Goal: Task Accomplishment & Management: Use online tool/utility

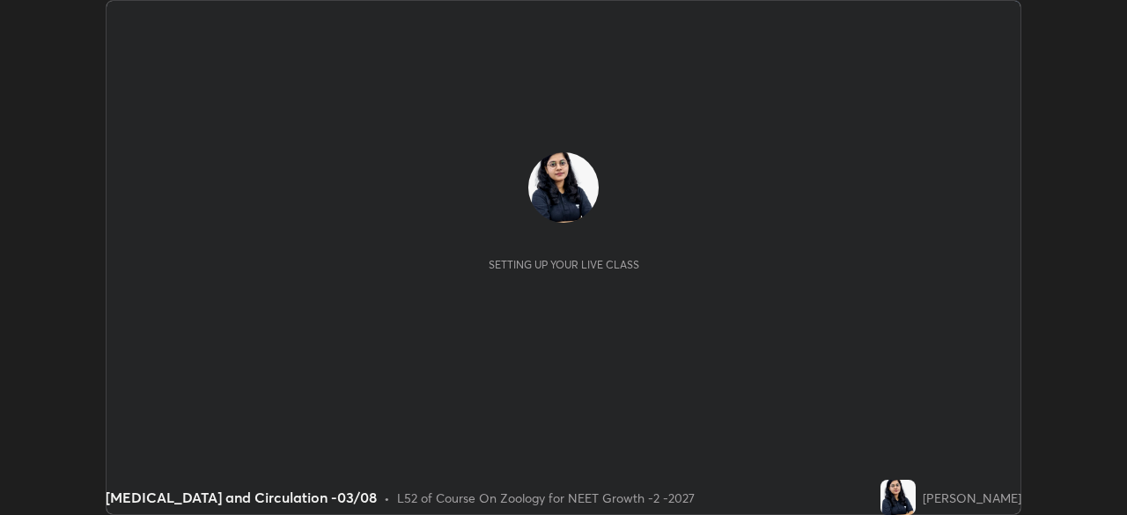
scroll to position [515, 1126]
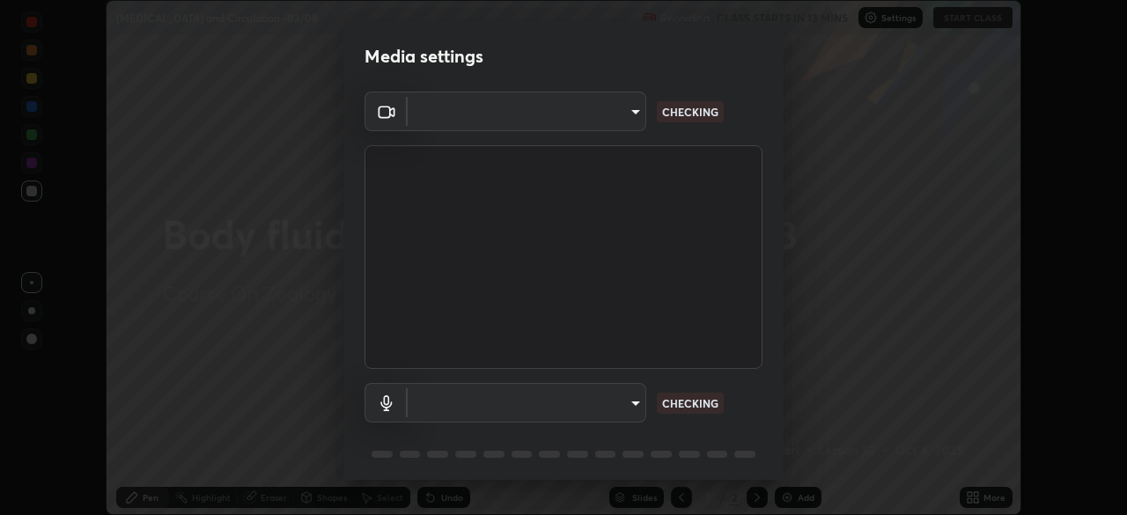
click at [600, 121] on body "Erase all [MEDICAL_DATA] and Circulation -03/08 Recording CLASS STARTS IN 13 MI…" at bounding box center [563, 257] width 1127 height 515
click at [595, 118] on div at bounding box center [563, 257] width 1127 height 515
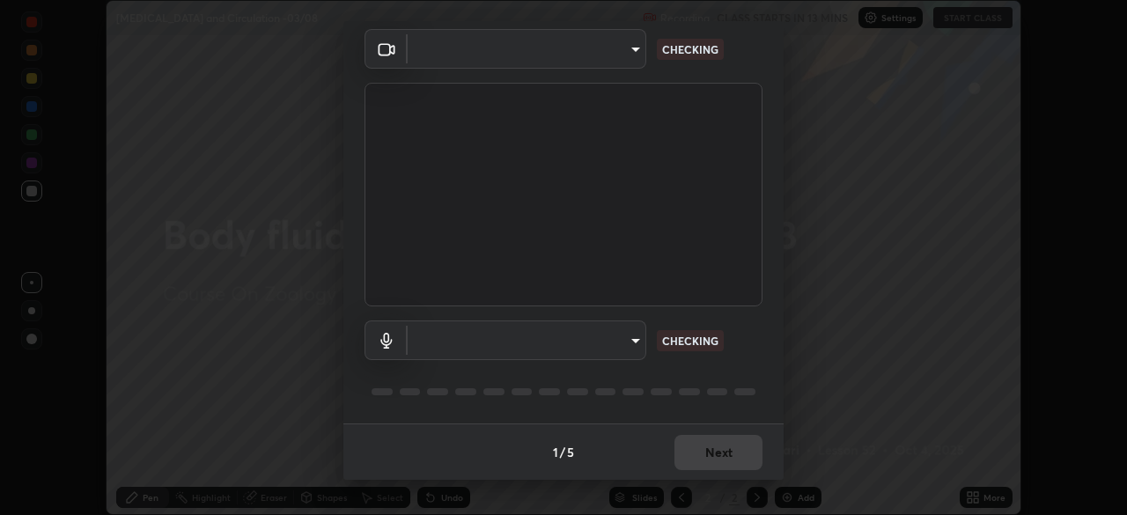
type input "85da43bae7a5fae49794a8970e5ce464fc236e1ddae1f513a3bf2ddace1343c3"
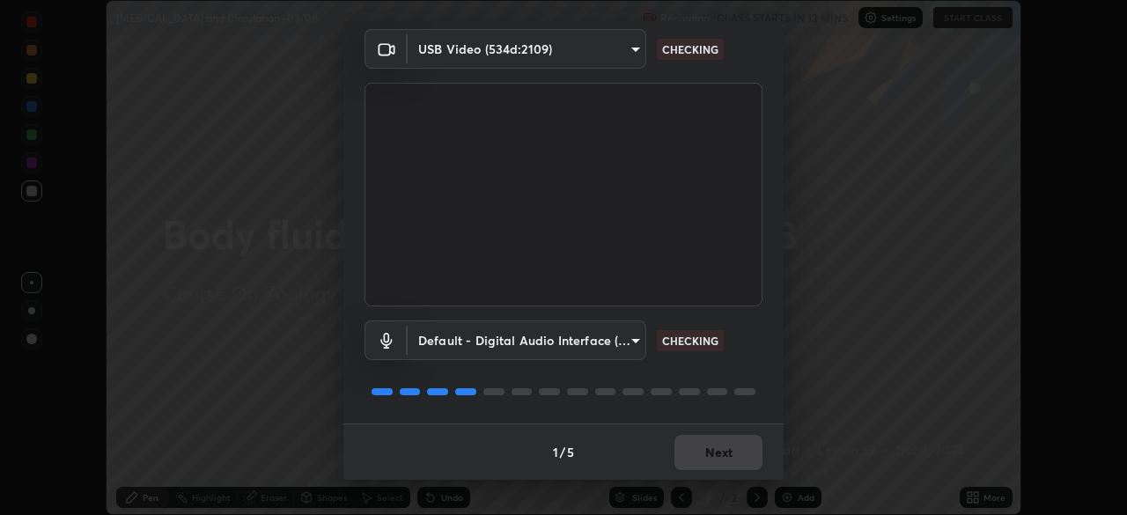
click at [589, 335] on body "Erase all [MEDICAL_DATA] and Circulation -03/08 Recording CLASS STARTS IN 13 MI…" at bounding box center [563, 257] width 1127 height 515
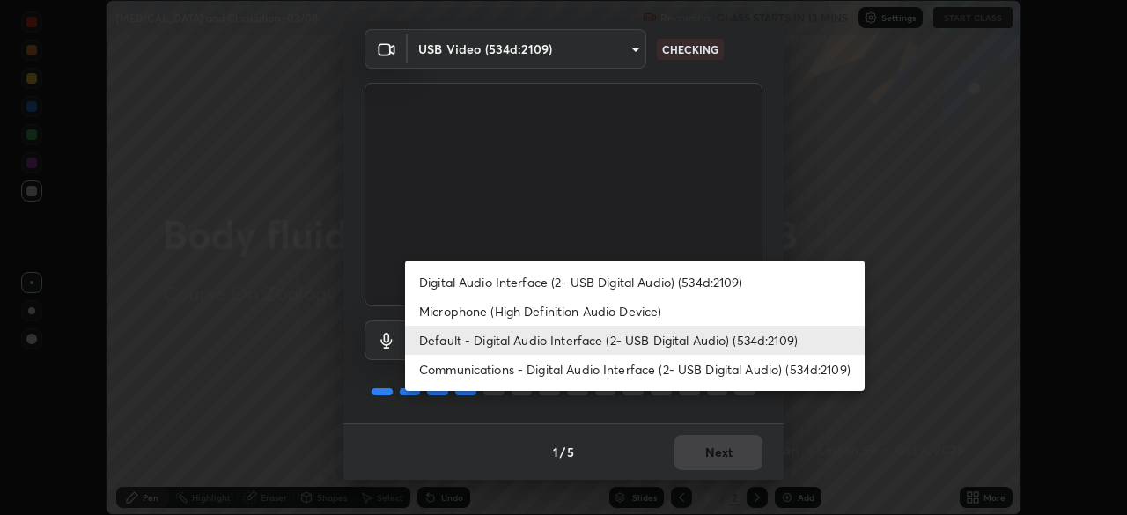
click at [524, 284] on li "Digital Audio Interface (2- USB Digital Audio) (534d:2109)" at bounding box center [635, 282] width 460 height 29
type input "94500f22464d148dddf9ae37dad8136bdf54efa217a88d5a1e55960f8ba2a5d1"
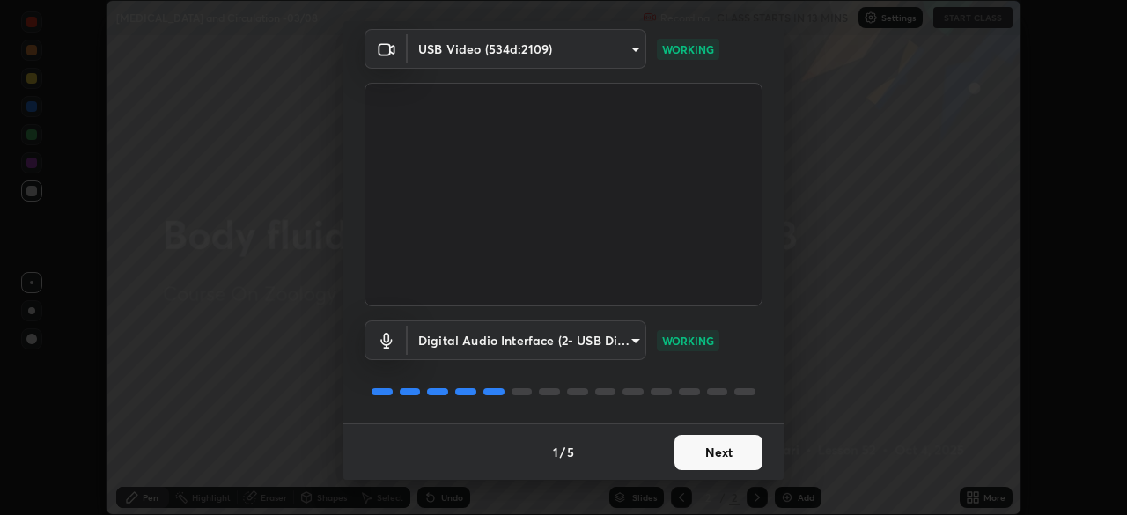
click at [717, 454] on button "Next" at bounding box center [719, 452] width 88 height 35
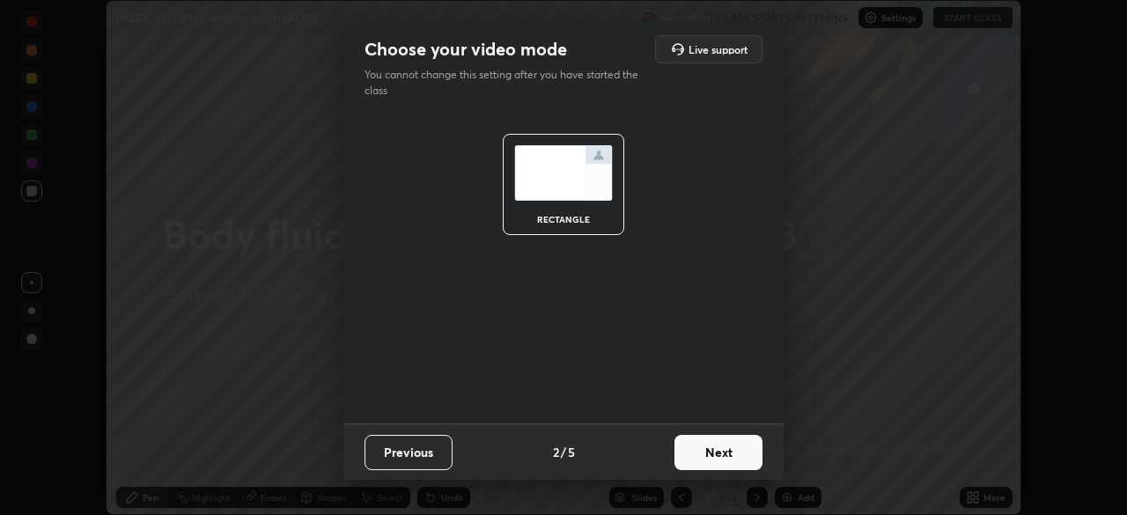
click at [720, 459] on button "Next" at bounding box center [719, 452] width 88 height 35
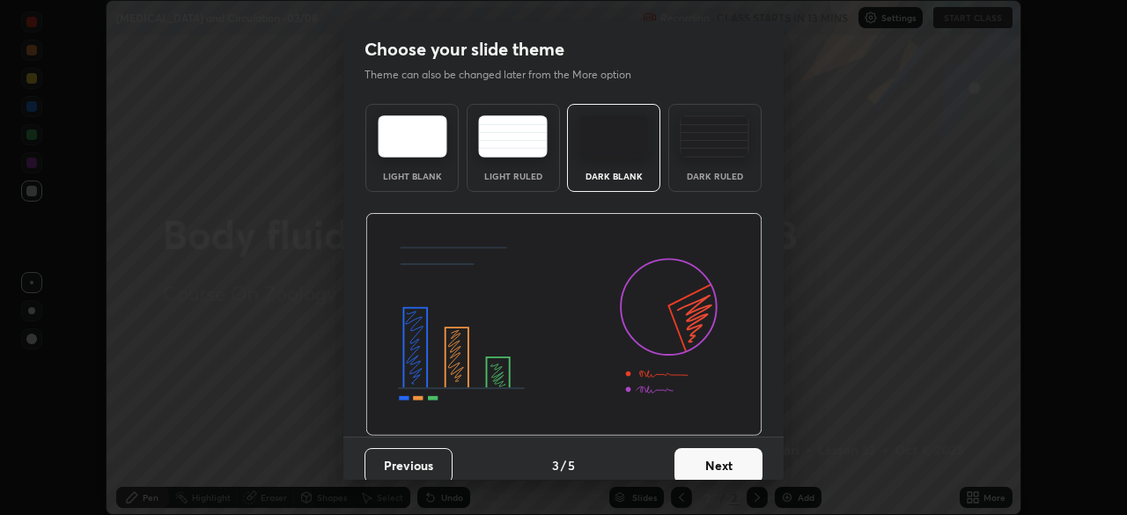
click at [735, 463] on button "Next" at bounding box center [719, 465] width 88 height 35
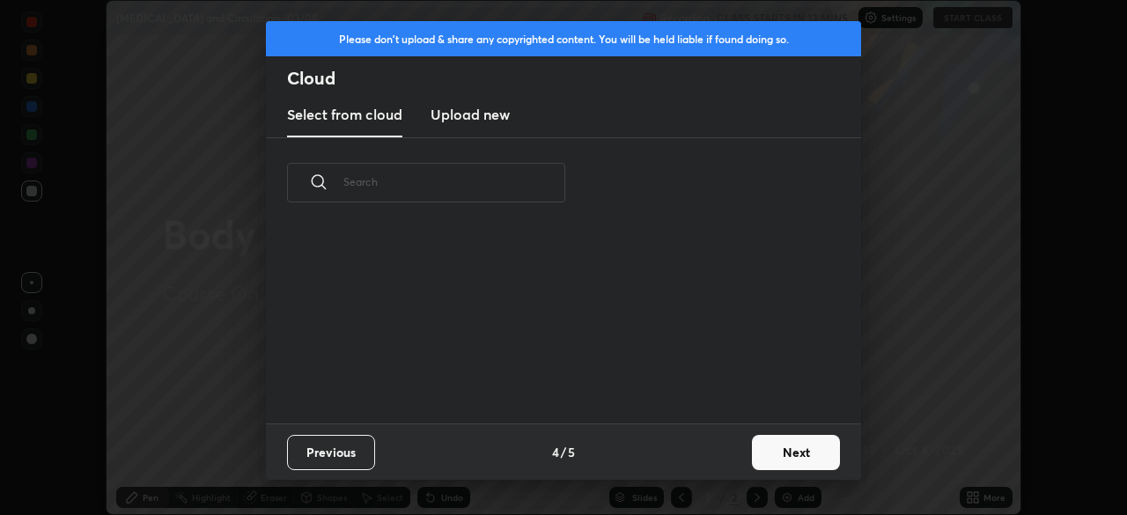
scroll to position [196, 565]
click at [489, 117] on h3 "Upload new" at bounding box center [470, 114] width 79 height 21
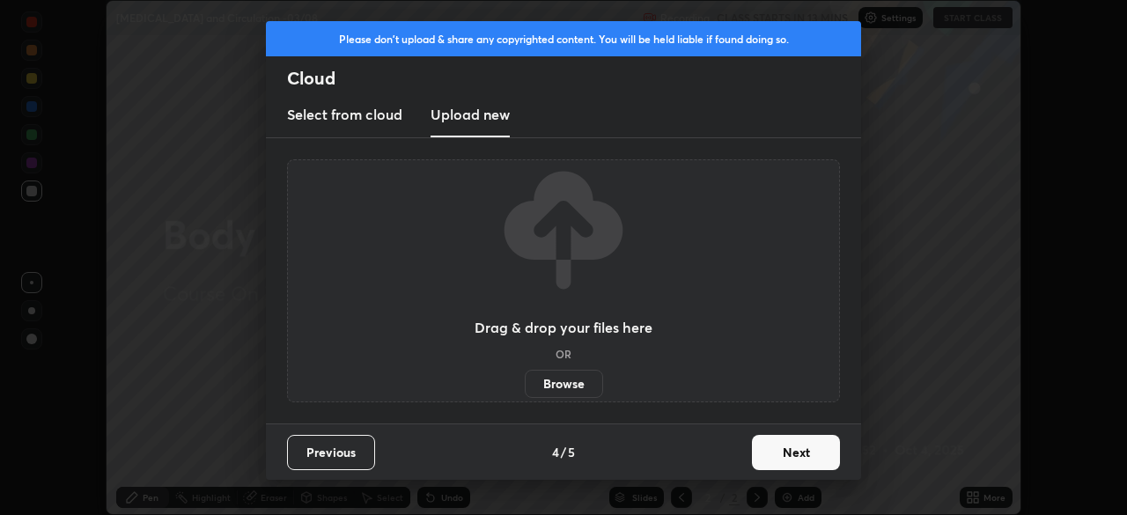
click at [565, 391] on label "Browse" at bounding box center [564, 384] width 78 height 28
click at [525, 391] on input "Browse" at bounding box center [525, 384] width 0 height 28
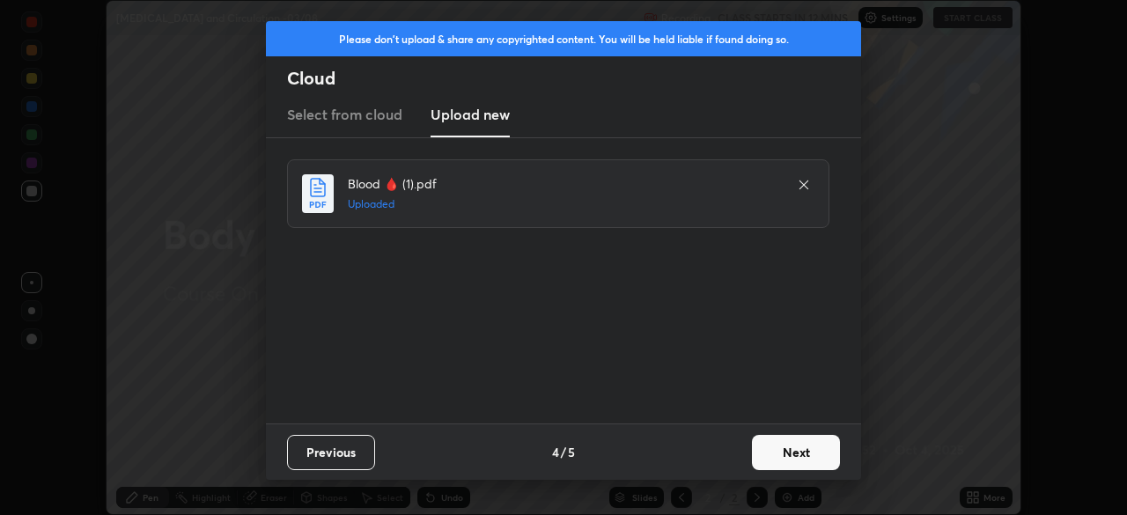
click at [823, 455] on button "Next" at bounding box center [796, 452] width 88 height 35
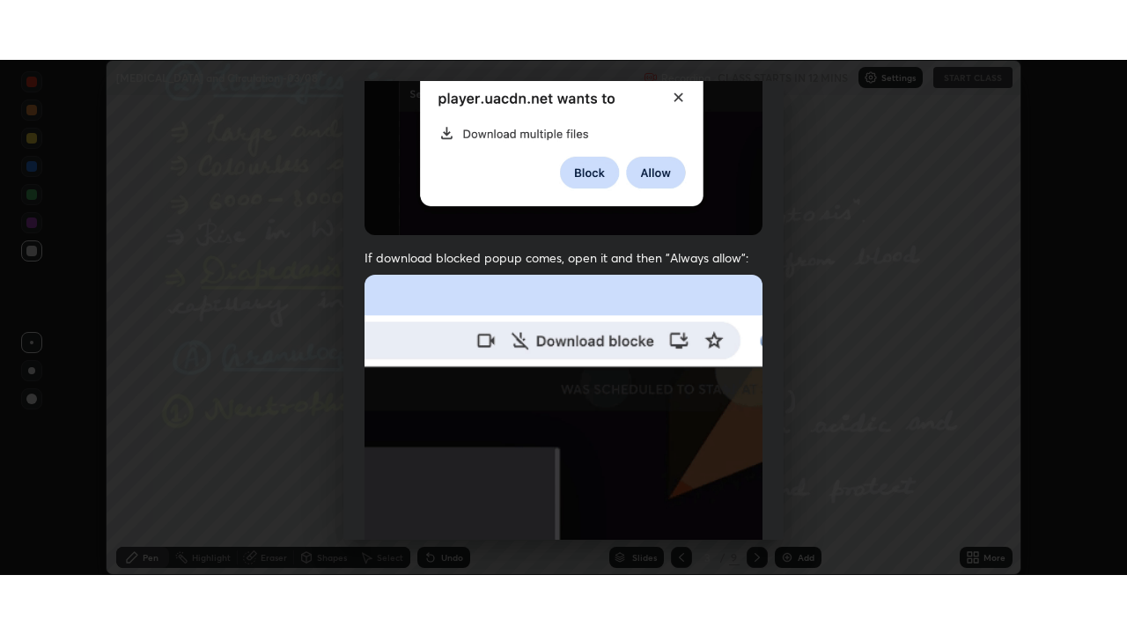
scroll to position [422, 0]
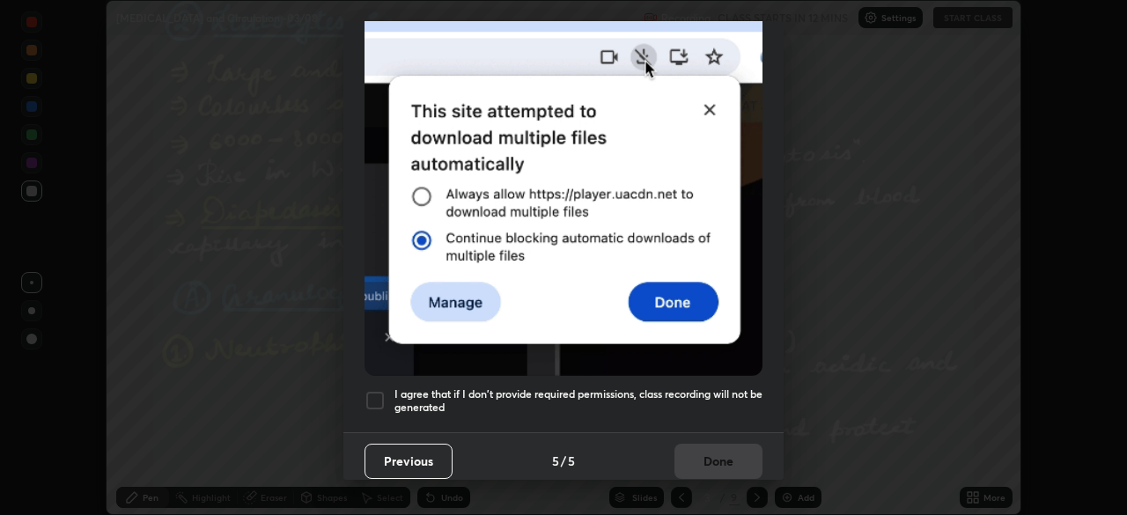
click at [386, 390] on div "I agree that if I don't provide required permissions, class recording will not …" at bounding box center [564, 400] width 398 height 21
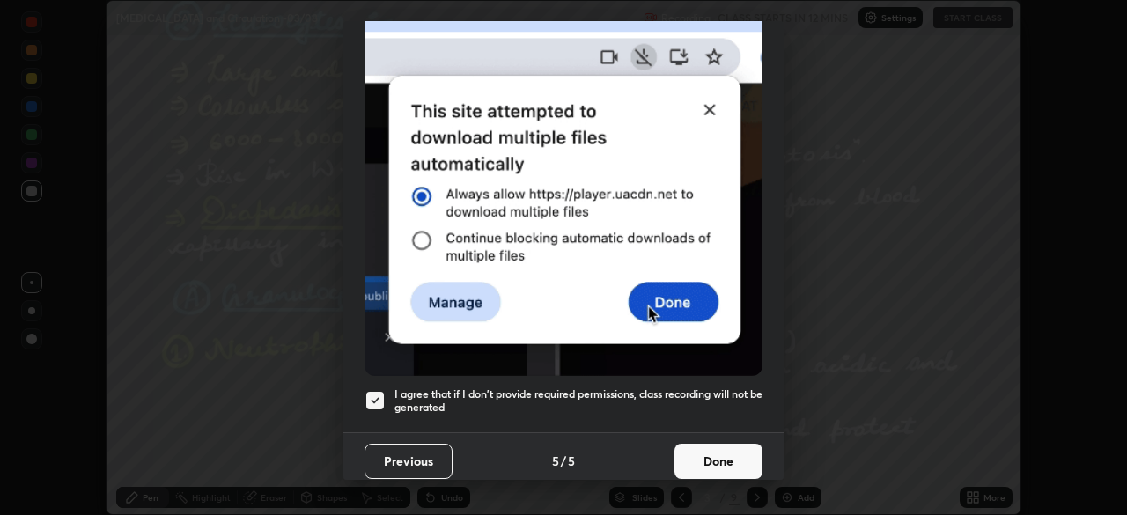
click at [706, 450] on button "Done" at bounding box center [719, 461] width 88 height 35
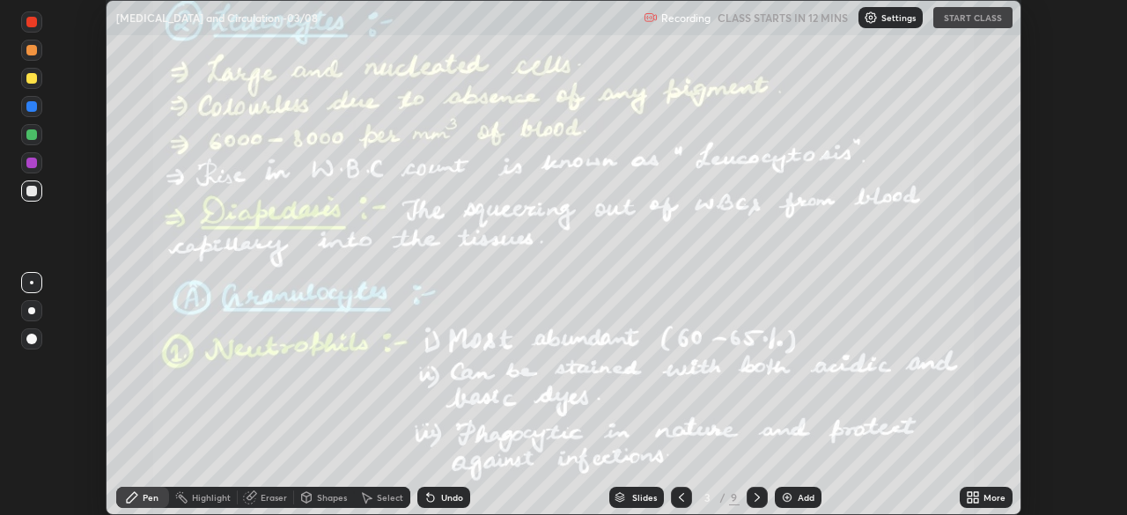
click at [986, 489] on div "More" at bounding box center [986, 497] width 53 height 21
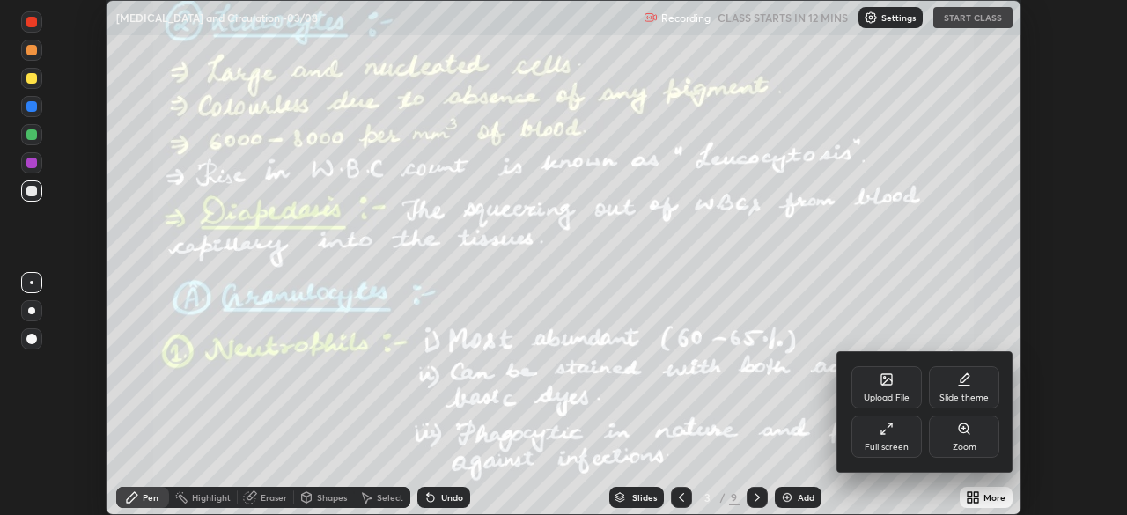
click at [897, 443] on div "Full screen" at bounding box center [887, 447] width 44 height 9
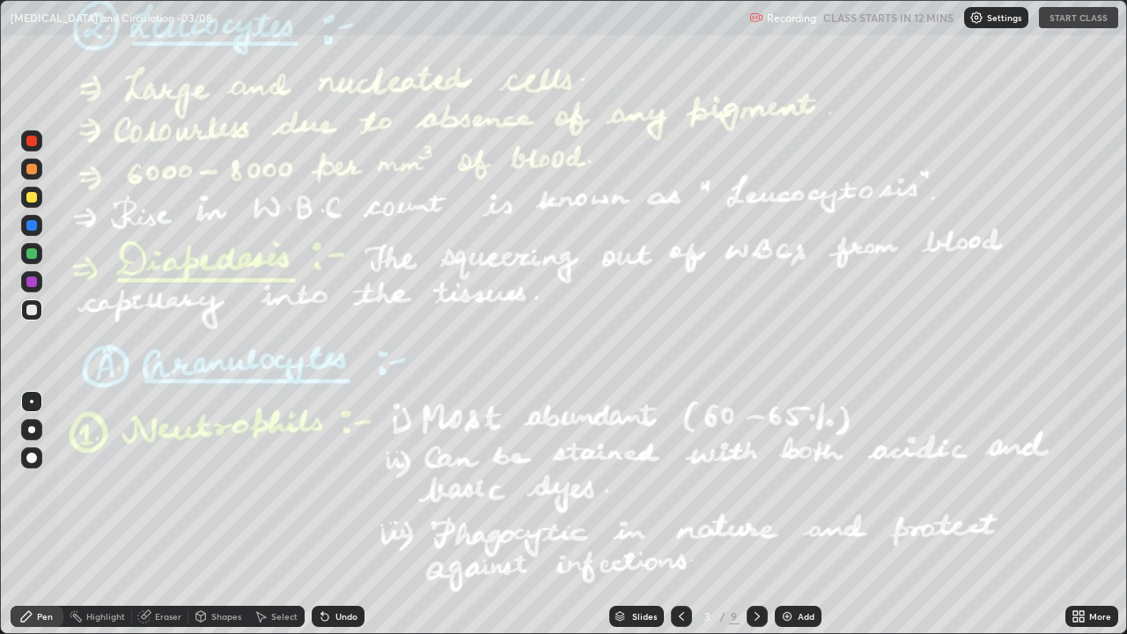
scroll to position [634, 1127]
click at [684, 514] on icon at bounding box center [682, 616] width 14 height 14
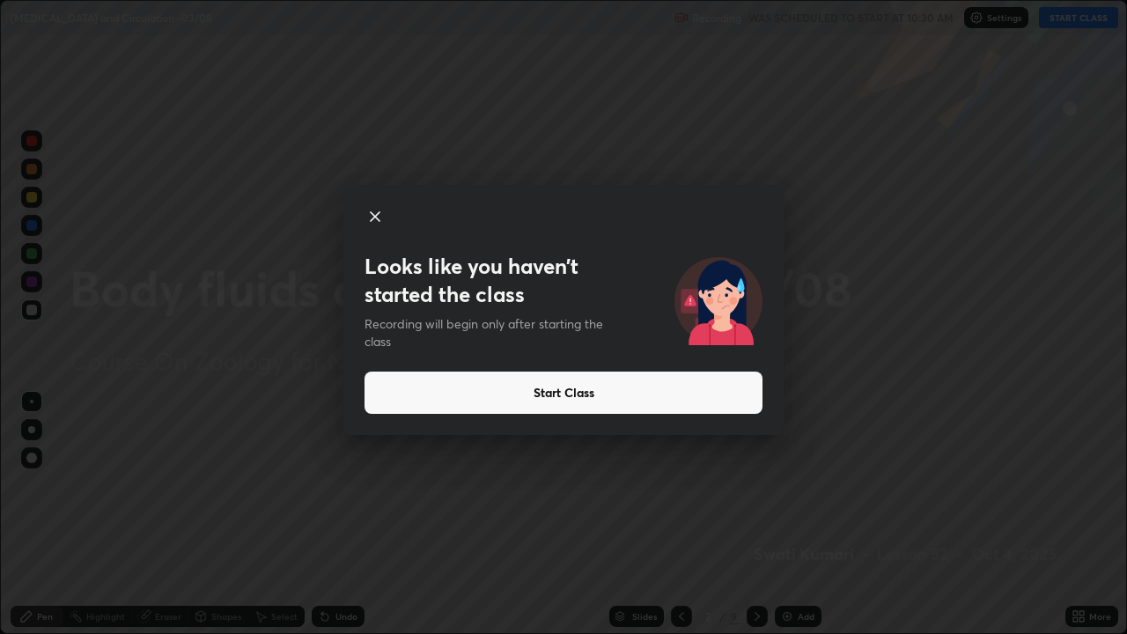
click at [651, 373] on button "Start Class" at bounding box center [564, 393] width 398 height 42
click at [639, 377] on button "Start Class" at bounding box center [564, 393] width 398 height 42
click at [637, 378] on button "Start Class" at bounding box center [564, 393] width 398 height 42
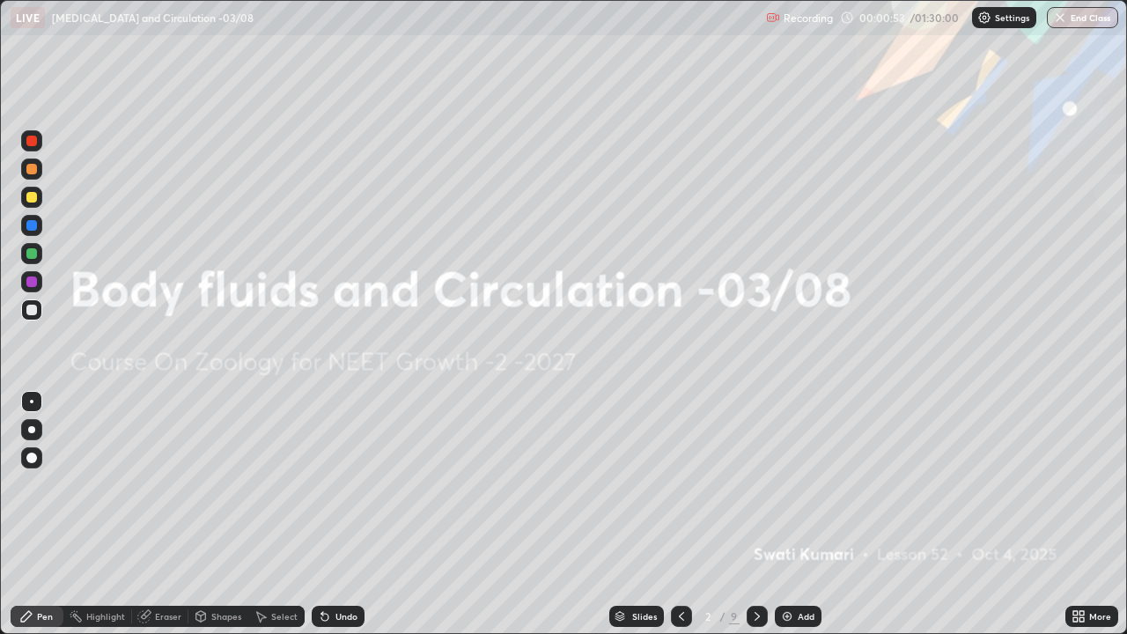
click at [756, 514] on icon at bounding box center [757, 616] width 14 height 14
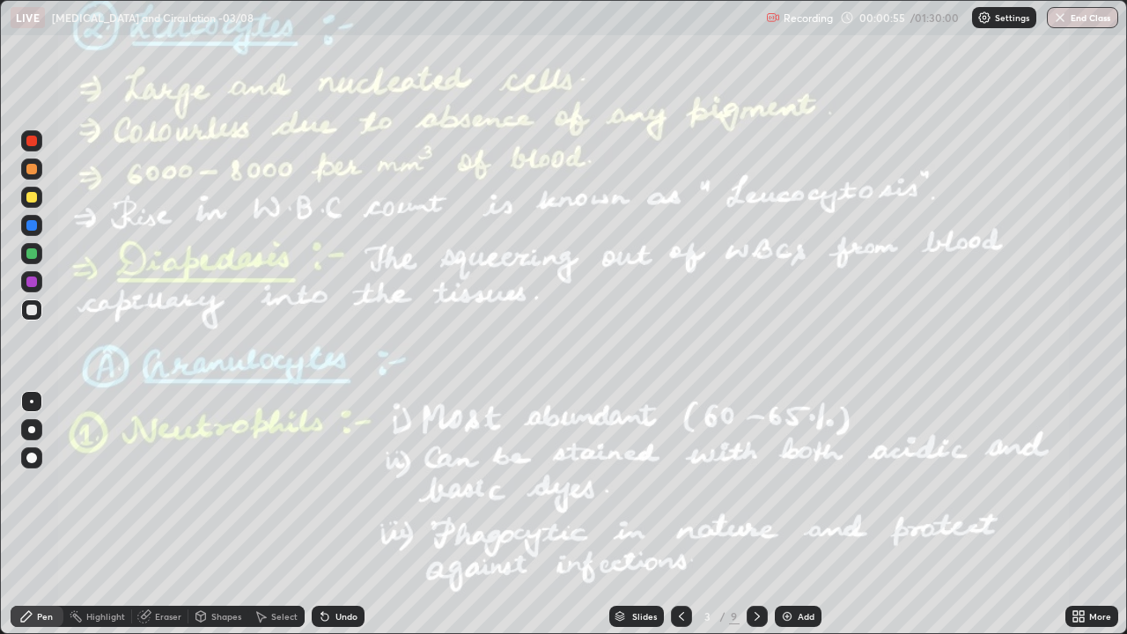
click at [678, 514] on div at bounding box center [681, 616] width 21 height 21
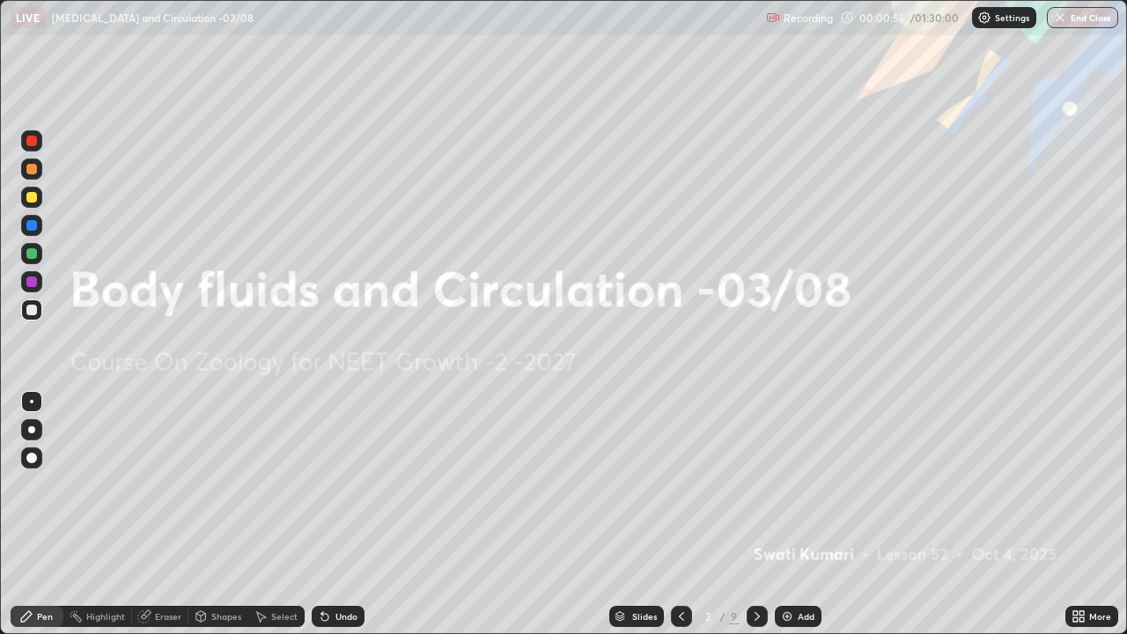
click at [787, 514] on img at bounding box center [787, 616] width 14 height 14
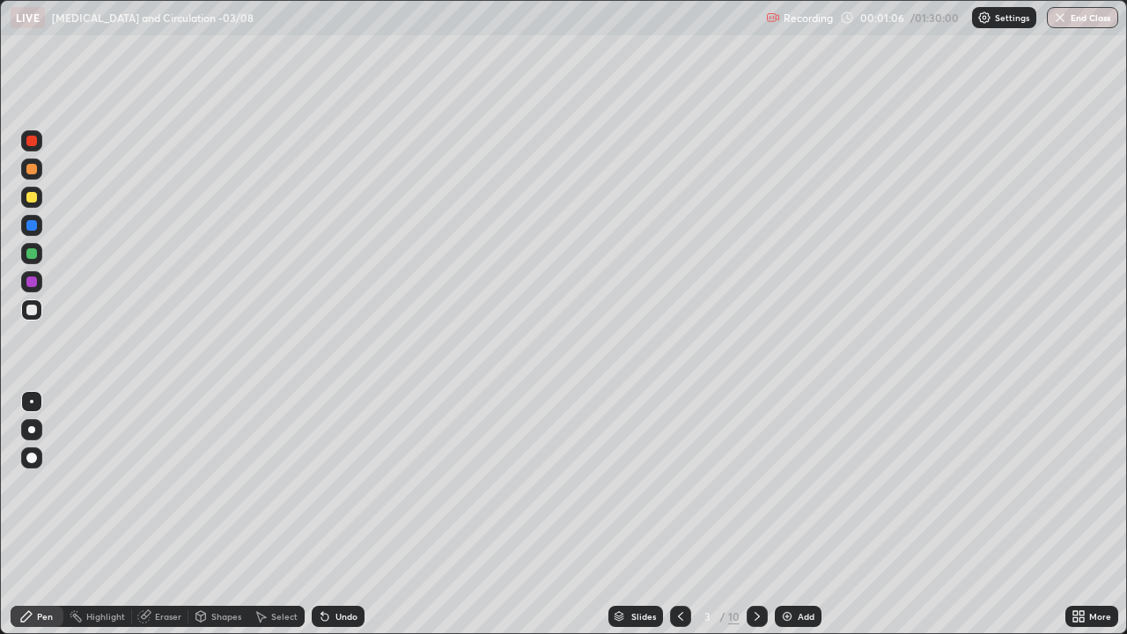
click at [29, 429] on div at bounding box center [31, 429] width 7 height 7
click at [27, 215] on div at bounding box center [31, 225] width 21 height 21
click at [33, 253] on div at bounding box center [31, 253] width 11 height 11
click at [332, 514] on div "Undo" at bounding box center [338, 616] width 53 height 21
click at [33, 313] on div at bounding box center [31, 310] width 11 height 11
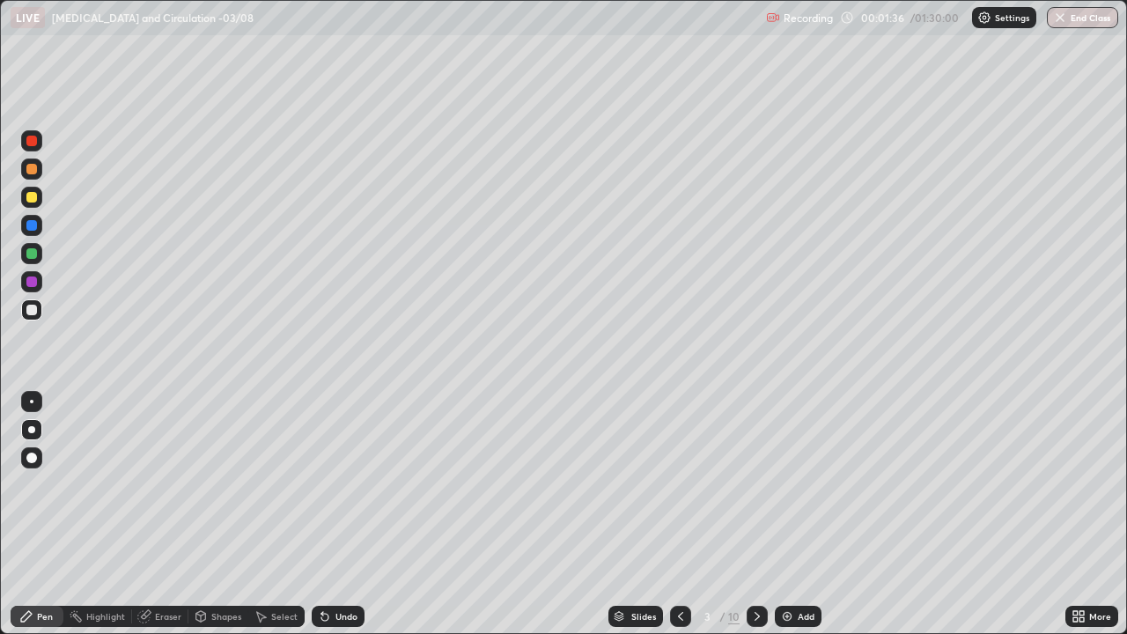
click at [349, 514] on div "Undo" at bounding box center [347, 616] width 22 height 9
click at [27, 261] on div at bounding box center [31, 253] width 21 height 21
click at [336, 514] on div "Undo" at bounding box center [347, 616] width 22 height 9
click at [337, 514] on div "Undo" at bounding box center [347, 616] width 22 height 9
click at [336, 514] on div "Undo" at bounding box center [347, 616] width 22 height 9
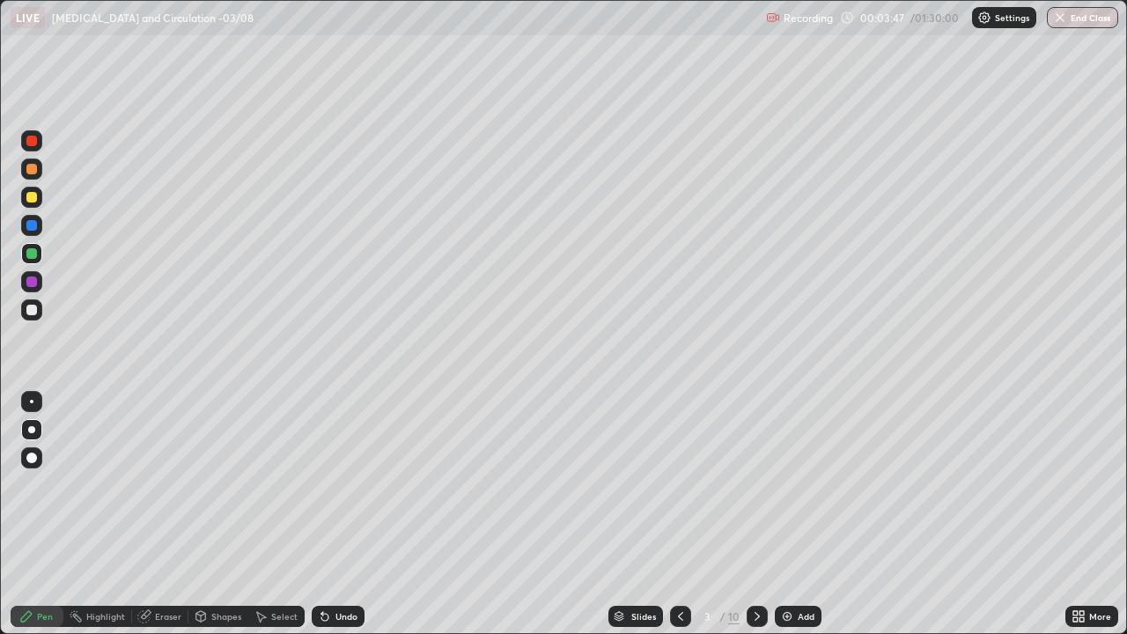
click at [336, 514] on div "Undo" at bounding box center [338, 616] width 53 height 21
click at [338, 514] on div "Undo" at bounding box center [338, 616] width 53 height 21
click at [33, 226] on div at bounding box center [31, 225] width 11 height 11
click at [336, 514] on div "Undo" at bounding box center [347, 616] width 22 height 9
click at [755, 514] on icon at bounding box center [757, 616] width 5 height 9
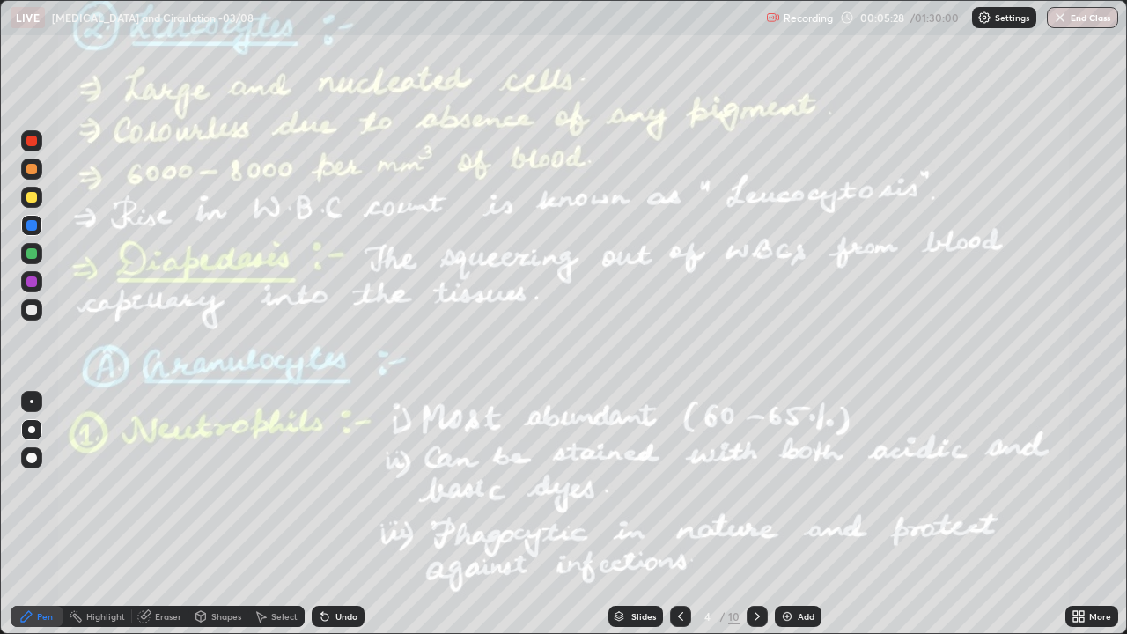
click at [31, 196] on div at bounding box center [31, 197] width 11 height 11
click at [32, 170] on div at bounding box center [31, 169] width 11 height 11
click at [86, 514] on div "Highlight" at bounding box center [97, 616] width 69 height 21
click at [26, 226] on div at bounding box center [31, 225] width 11 height 11
click at [26, 253] on div at bounding box center [31, 253] width 11 height 11
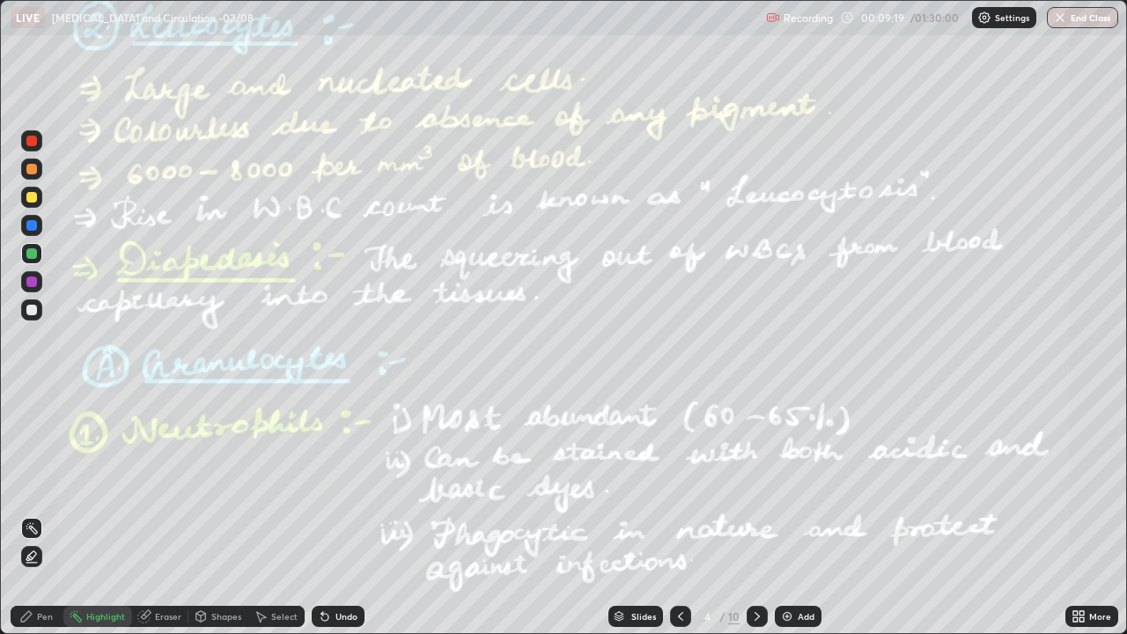
click at [679, 514] on icon at bounding box center [681, 616] width 14 height 14
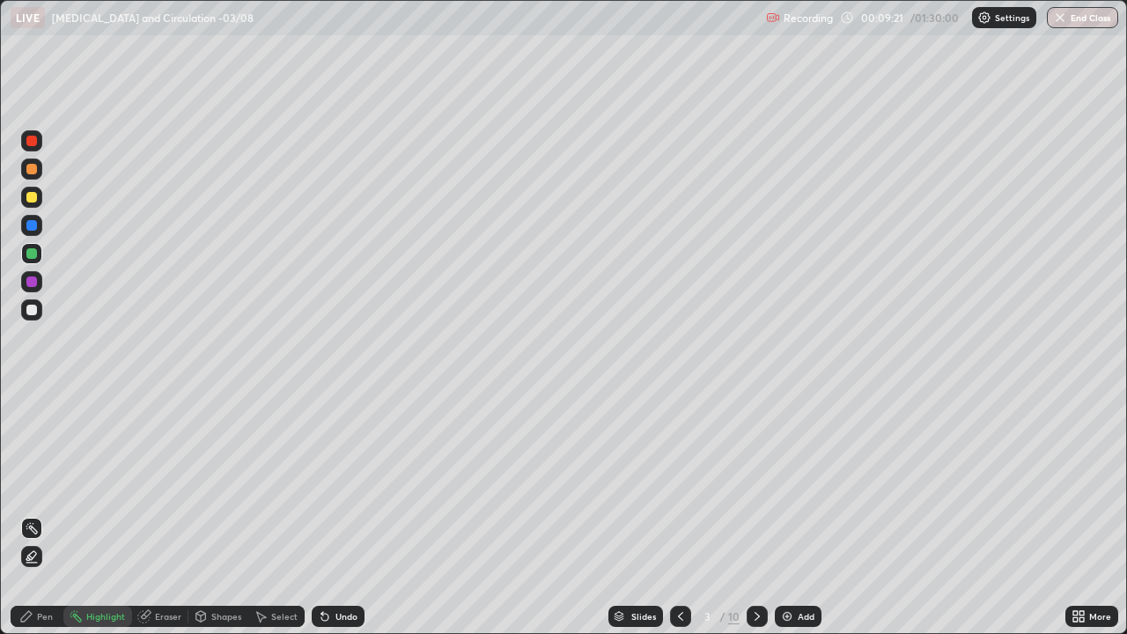
click at [34, 310] on div at bounding box center [31, 310] width 11 height 11
click at [28, 281] on div at bounding box center [31, 282] width 11 height 11
click at [39, 514] on div "Pen" at bounding box center [45, 616] width 16 height 9
click at [208, 514] on div "Shapes" at bounding box center [218, 616] width 60 height 21
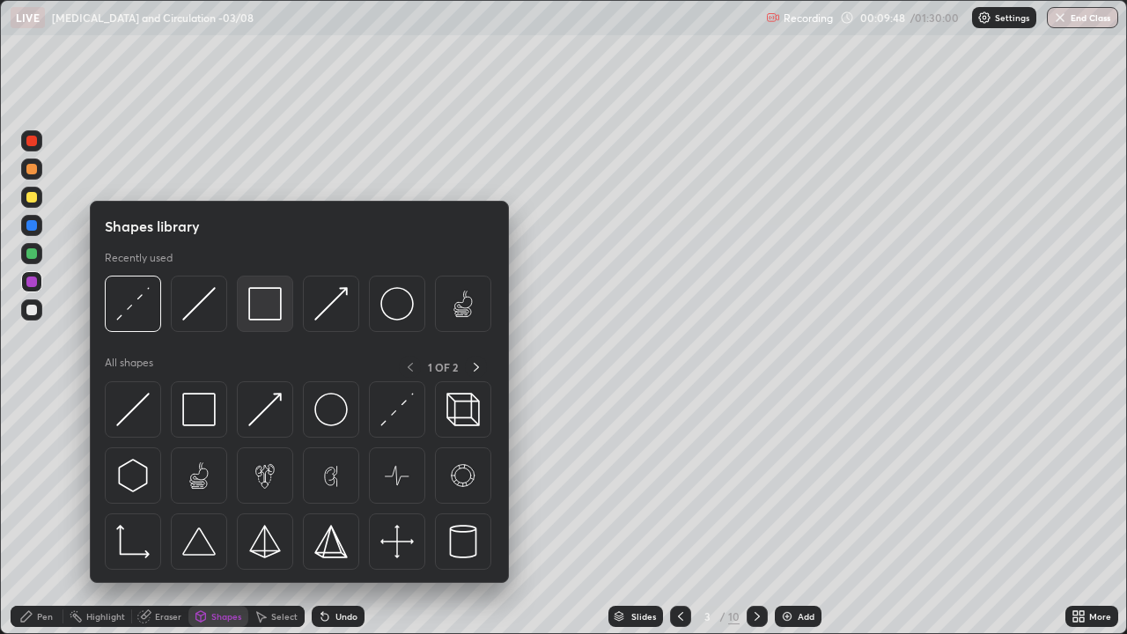
click at [279, 301] on img at bounding box center [264, 303] width 33 height 33
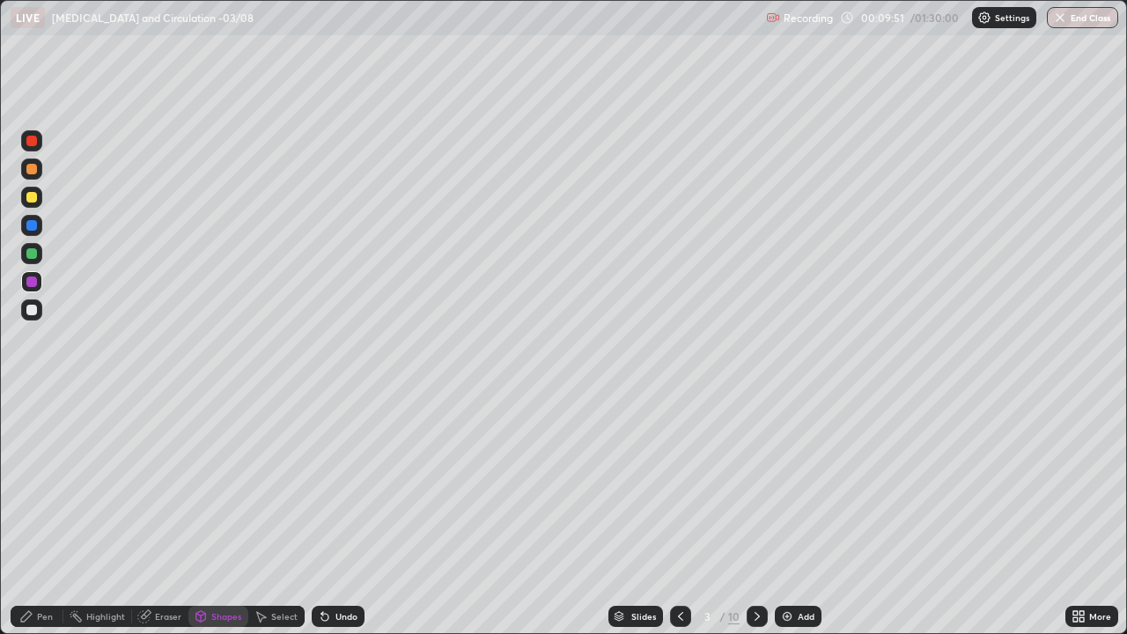
click at [54, 514] on div "Pen" at bounding box center [37, 616] width 53 height 21
click at [753, 514] on icon at bounding box center [757, 616] width 14 height 14
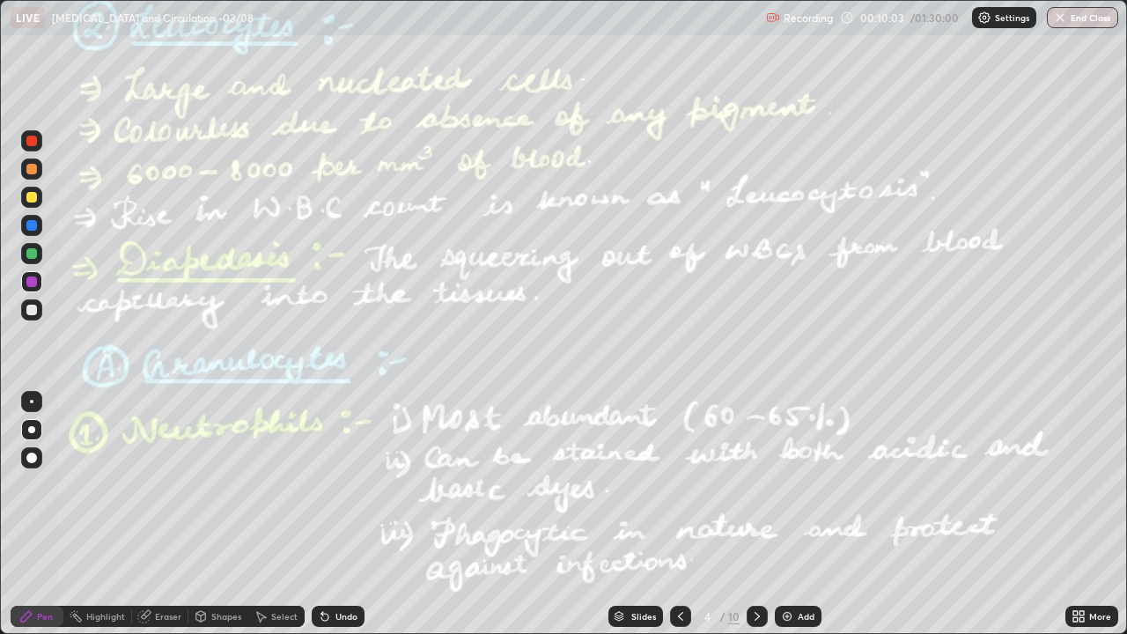
click at [31, 252] on div at bounding box center [31, 253] width 11 height 11
click at [85, 514] on div "Highlight" at bounding box center [97, 616] width 69 height 21
click at [756, 514] on icon at bounding box center [757, 616] width 14 height 14
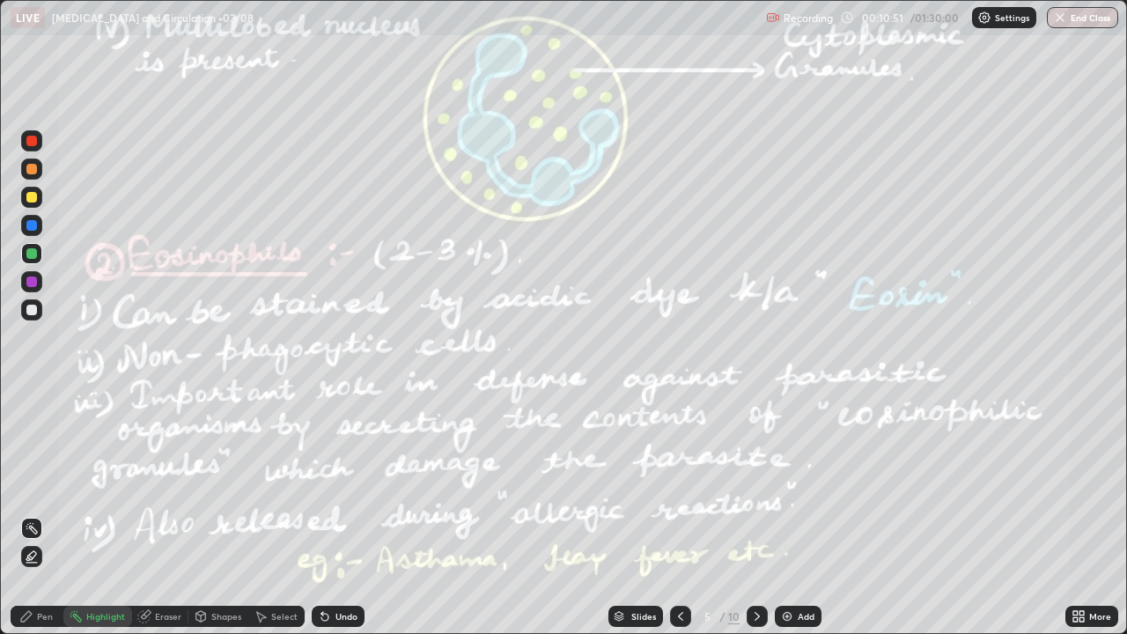
click at [33, 284] on div at bounding box center [31, 282] width 11 height 11
click at [33, 514] on icon at bounding box center [26, 616] width 14 height 14
click at [82, 514] on icon at bounding box center [76, 616] width 14 height 14
click at [33, 514] on icon at bounding box center [31, 555] width 9 height 9
click at [36, 514] on div "Pen" at bounding box center [37, 616] width 53 height 21
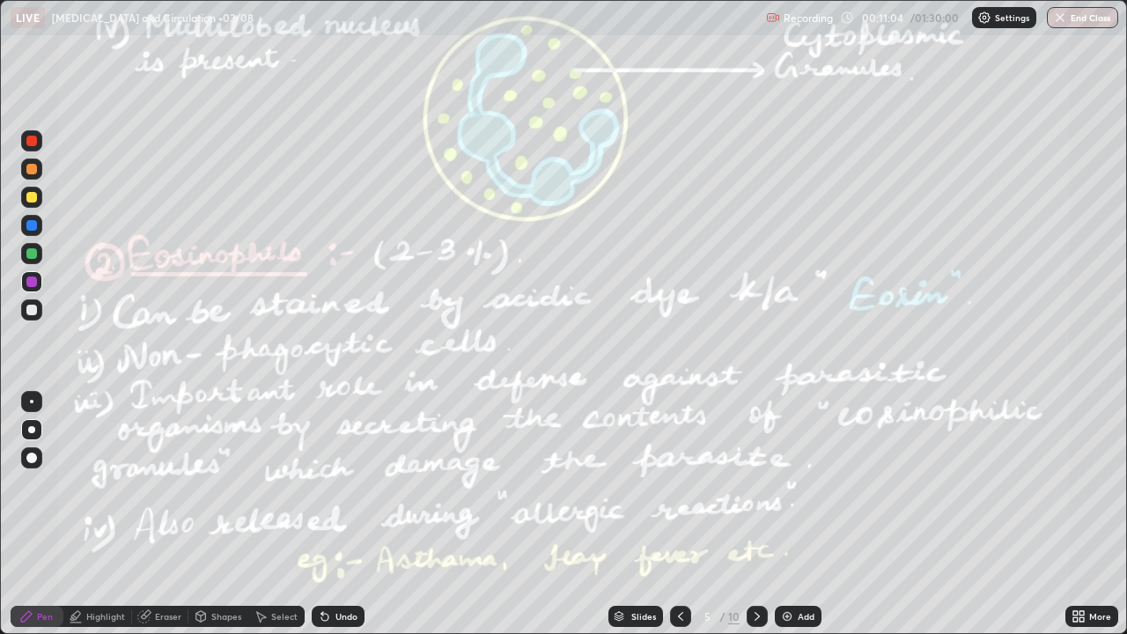
click at [32, 255] on div at bounding box center [31, 253] width 11 height 11
click at [89, 514] on div "Highlight" at bounding box center [97, 616] width 69 height 21
click at [26, 514] on circle at bounding box center [27, 527] width 2 height 2
click at [39, 514] on div "Pen" at bounding box center [37, 616] width 53 height 21
click at [28, 225] on div at bounding box center [31, 225] width 11 height 11
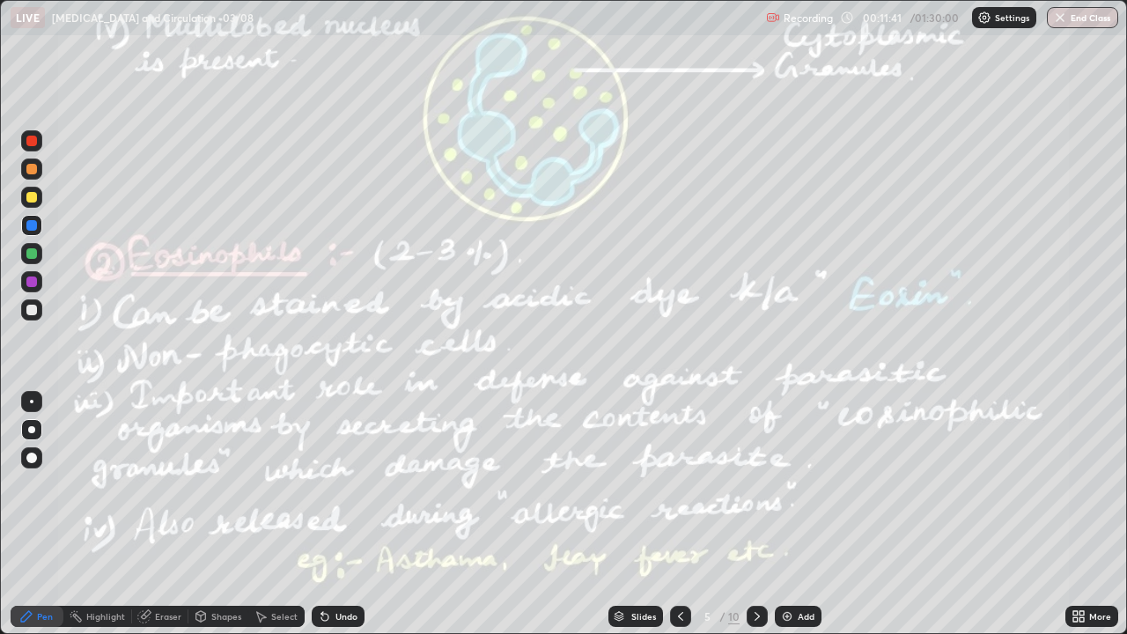
click at [102, 514] on div "Highlight" at bounding box center [105, 616] width 39 height 9
click at [36, 256] on div at bounding box center [31, 253] width 11 height 11
click at [755, 514] on icon at bounding box center [757, 616] width 14 height 14
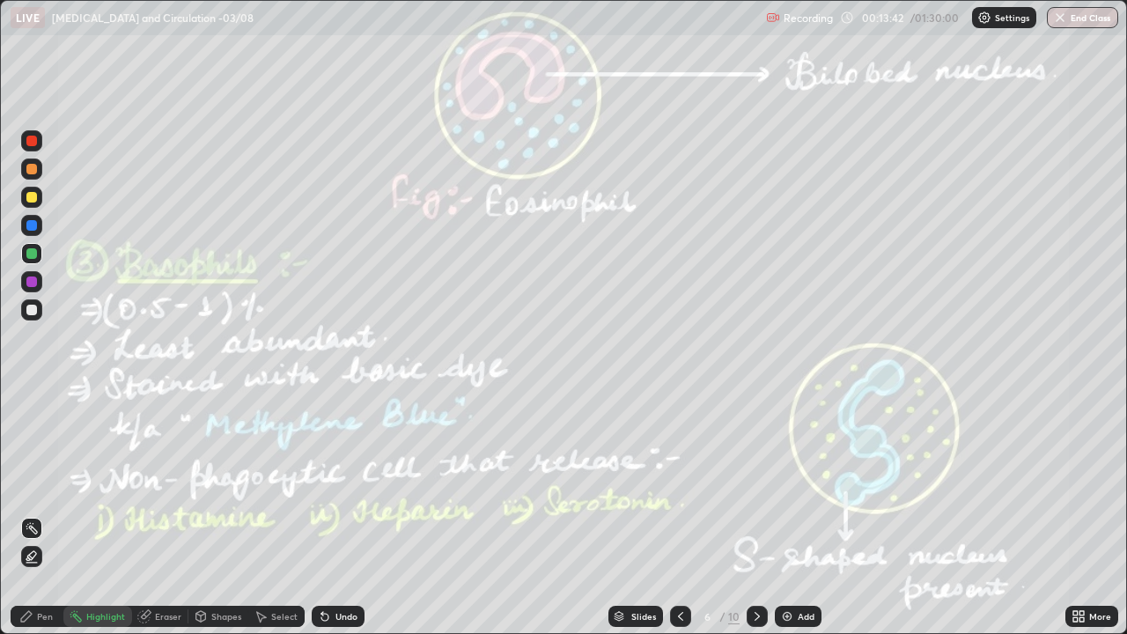
click at [32, 232] on div at bounding box center [31, 225] width 21 height 21
click at [25, 228] on div at bounding box center [31, 225] width 21 height 21
click at [30, 244] on div at bounding box center [31, 253] width 21 height 21
click at [32, 283] on div at bounding box center [31, 282] width 11 height 11
click at [36, 514] on div "Pen" at bounding box center [37, 616] width 53 height 21
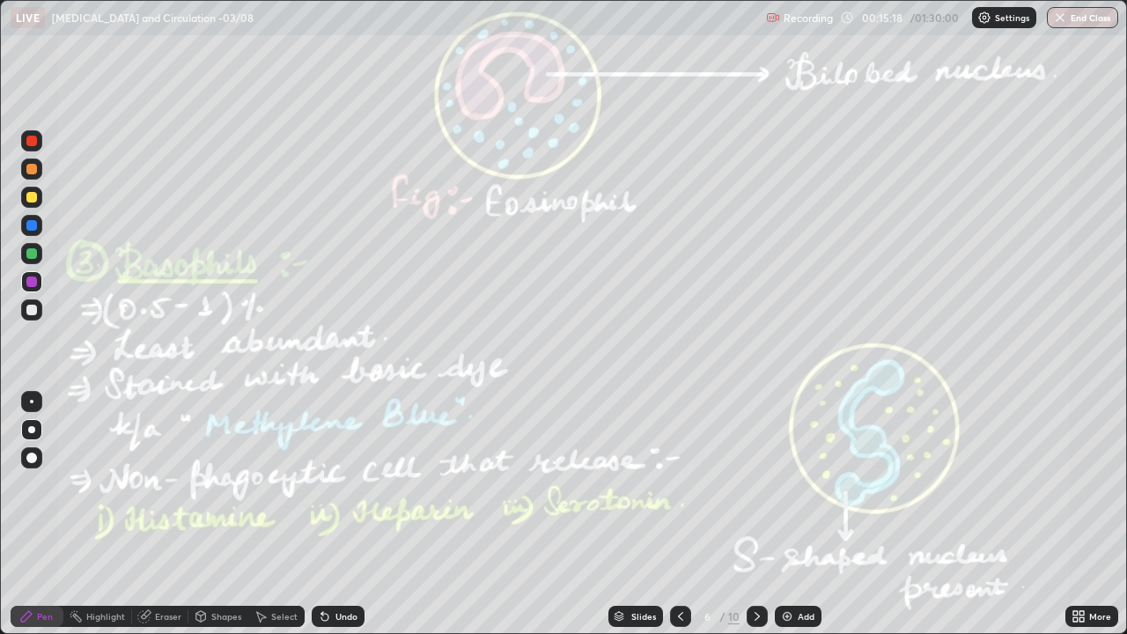
click at [100, 514] on div "Highlight" at bounding box center [105, 616] width 39 height 9
click at [33, 256] on div at bounding box center [31, 253] width 11 height 11
click at [32, 226] on div at bounding box center [31, 225] width 11 height 11
click at [39, 514] on div "Pen" at bounding box center [37, 616] width 53 height 21
click at [809, 514] on div "Add" at bounding box center [806, 616] width 17 height 9
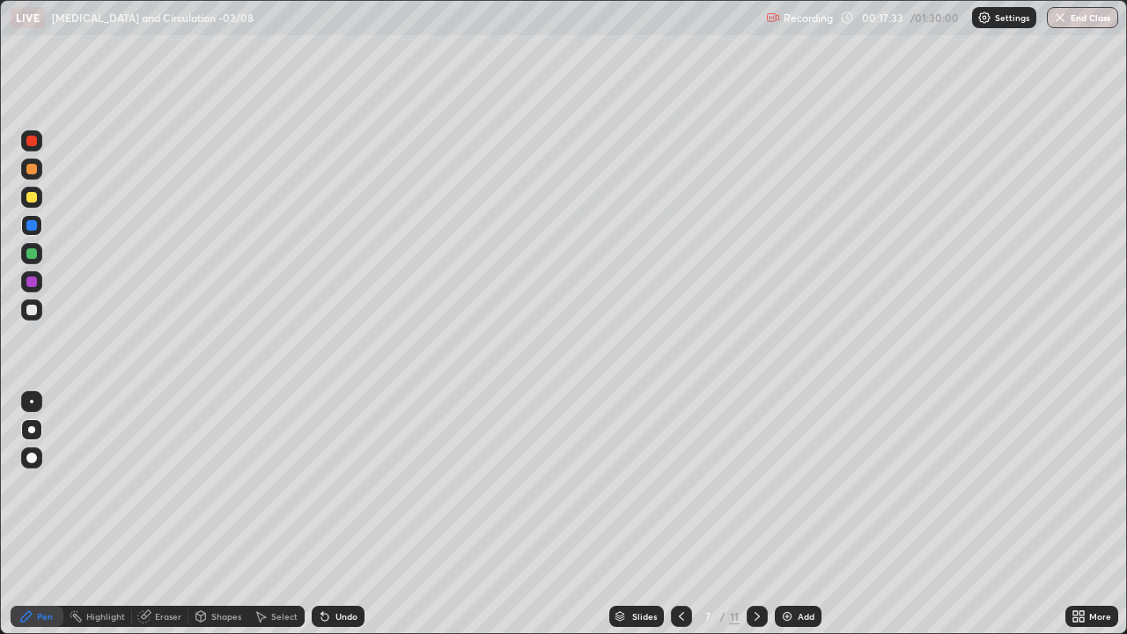
click at [33, 145] on div at bounding box center [31, 141] width 11 height 11
click at [34, 256] on div at bounding box center [31, 253] width 11 height 11
click at [680, 514] on icon at bounding box center [682, 616] width 14 height 14
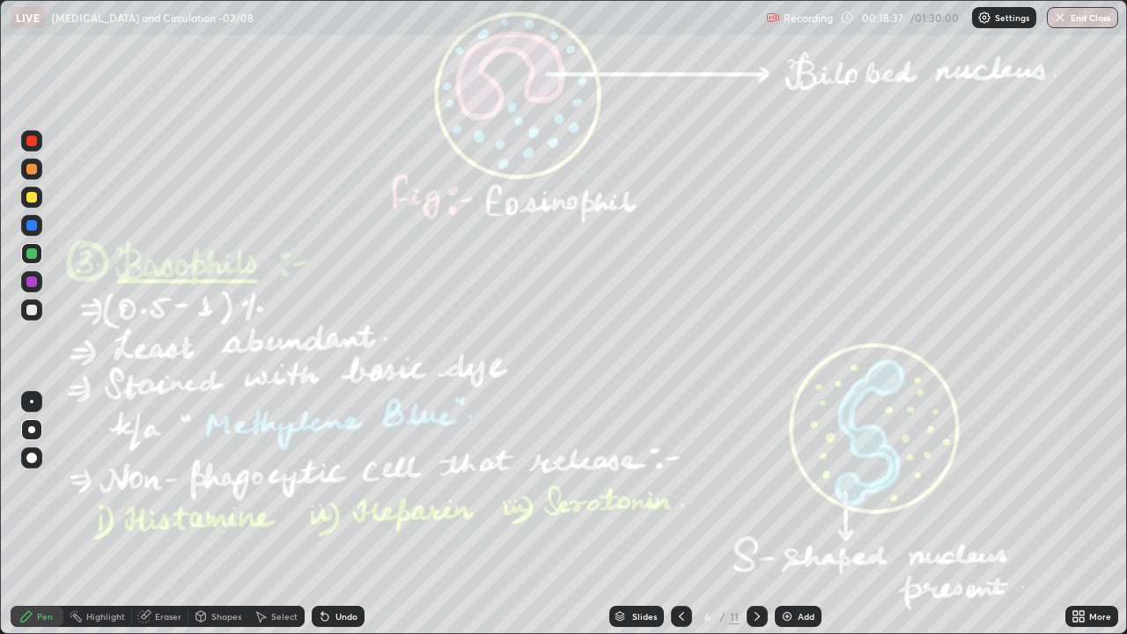
click at [98, 514] on div "Highlight" at bounding box center [105, 616] width 39 height 9
click at [757, 514] on icon at bounding box center [757, 616] width 14 height 14
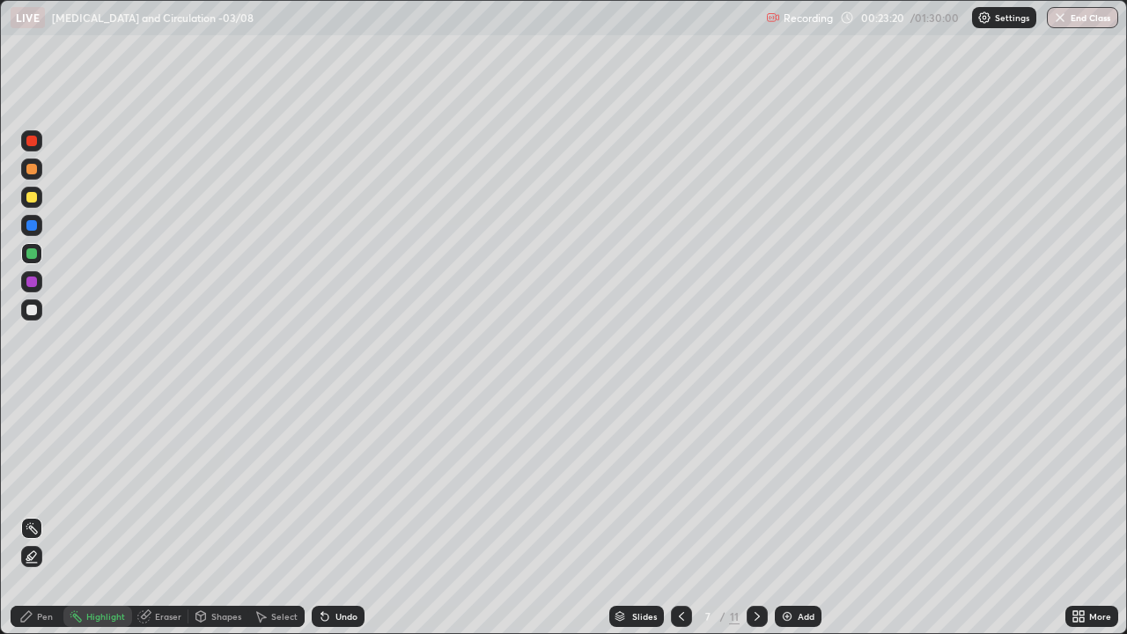
click at [754, 514] on icon at bounding box center [757, 616] width 14 height 14
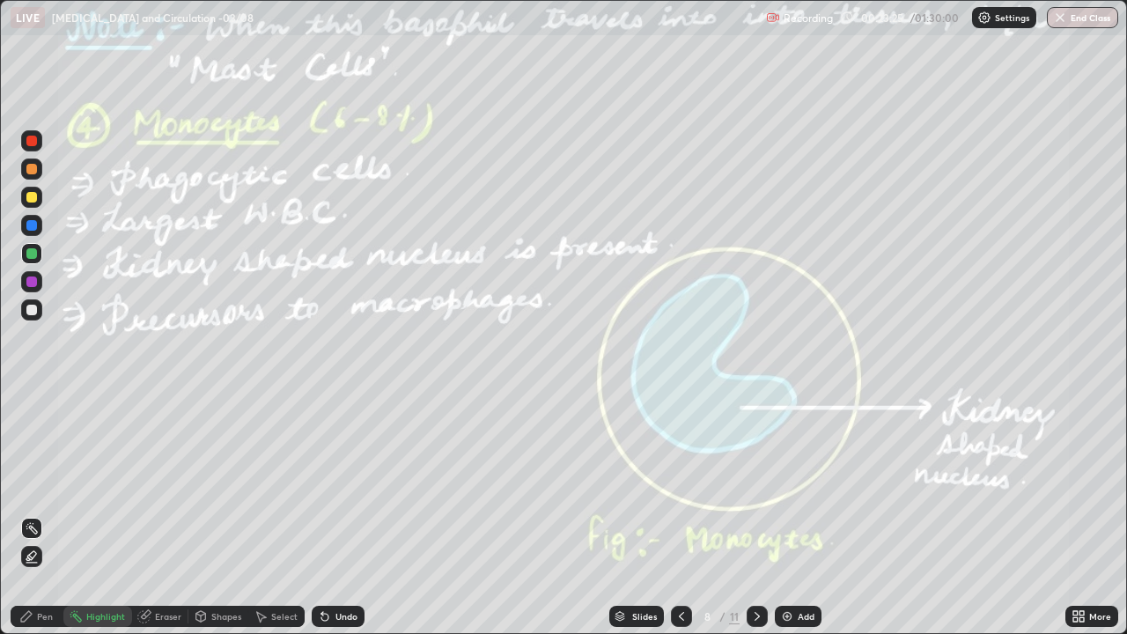
click at [166, 514] on div "Eraser" at bounding box center [168, 616] width 26 height 9
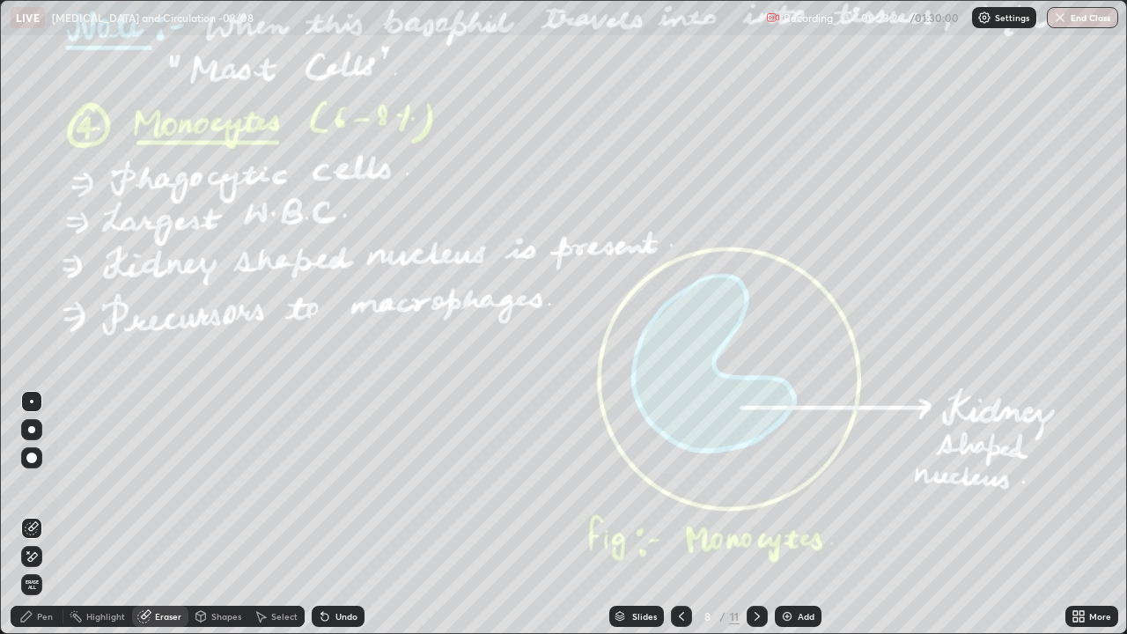
click at [97, 514] on div "Highlight" at bounding box center [105, 616] width 39 height 9
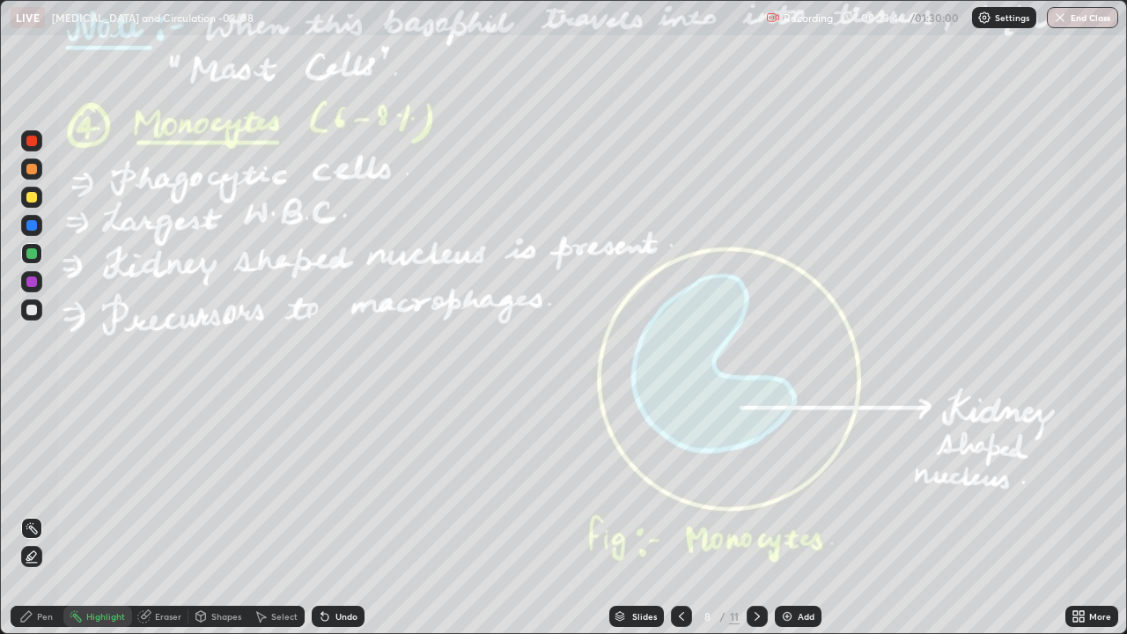
click at [33, 222] on div at bounding box center [31, 225] width 11 height 11
click at [35, 514] on div "Pen" at bounding box center [37, 616] width 53 height 21
click at [30, 258] on div at bounding box center [31, 253] width 11 height 11
click at [24, 228] on div at bounding box center [31, 225] width 21 height 21
click at [77, 514] on circle at bounding box center [77, 612] width 2 height 2
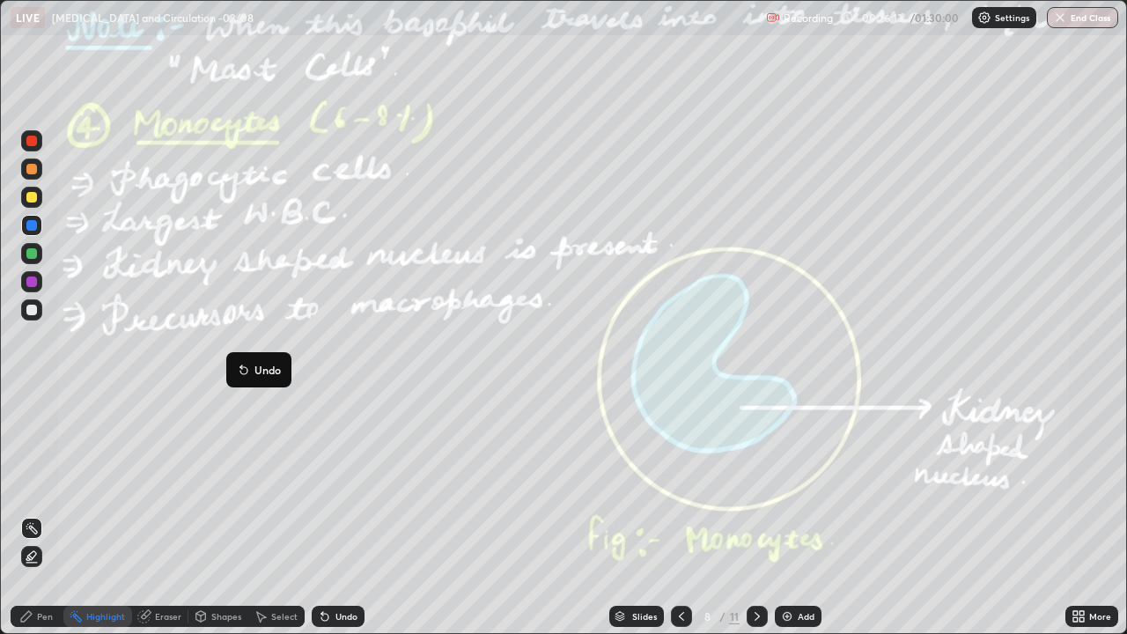
click at [28, 252] on div at bounding box center [31, 253] width 11 height 11
click at [30, 514] on div "Pen" at bounding box center [37, 616] width 53 height 21
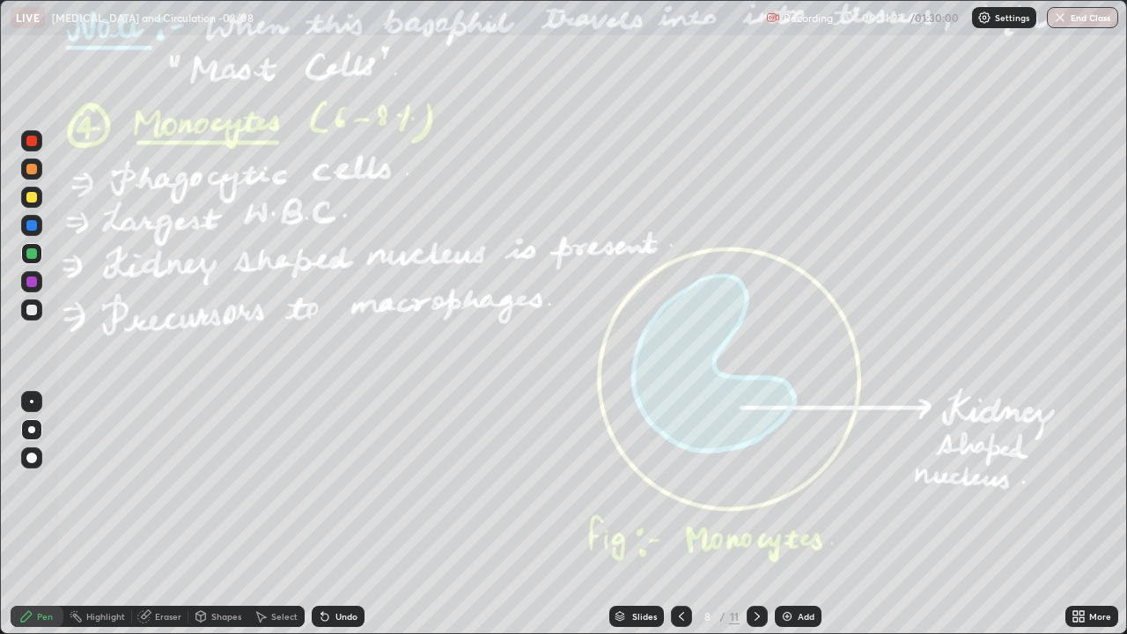
click at [753, 514] on icon at bounding box center [757, 616] width 14 height 14
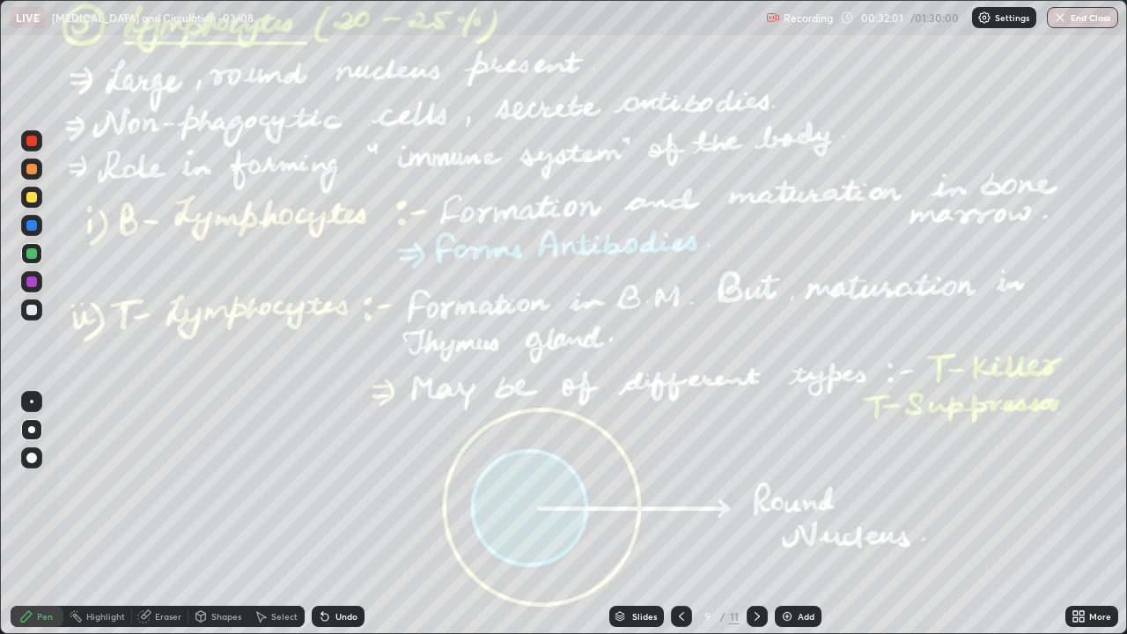
click at [114, 514] on div "Highlight" at bounding box center [97, 616] width 69 height 21
click at [29, 281] on div at bounding box center [31, 282] width 11 height 11
click at [33, 514] on div "Pen" at bounding box center [37, 616] width 53 height 21
click at [39, 256] on div at bounding box center [31, 253] width 21 height 21
click at [347, 514] on div "Undo" at bounding box center [347, 616] width 22 height 9
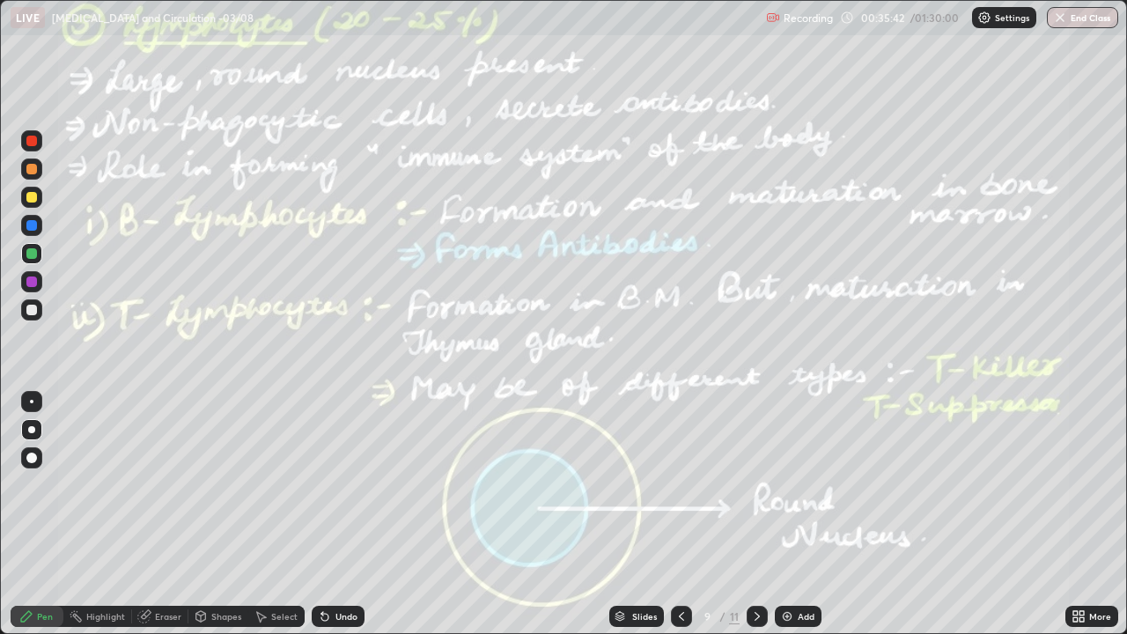
click at [345, 514] on div "Undo" at bounding box center [347, 616] width 22 height 9
click at [354, 514] on div "Undo" at bounding box center [338, 616] width 53 height 21
click at [355, 514] on div "Undo" at bounding box center [338, 616] width 53 height 21
click at [327, 514] on div "Undo" at bounding box center [338, 616] width 53 height 21
click at [24, 199] on div at bounding box center [31, 197] width 21 height 21
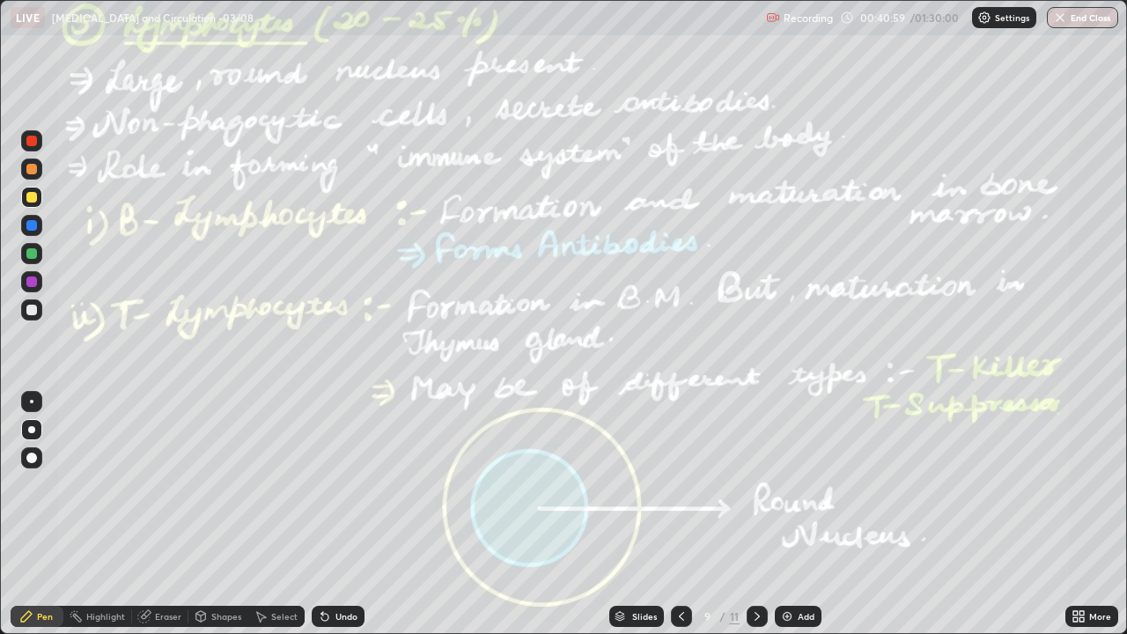
click at [756, 514] on icon at bounding box center [757, 616] width 14 height 14
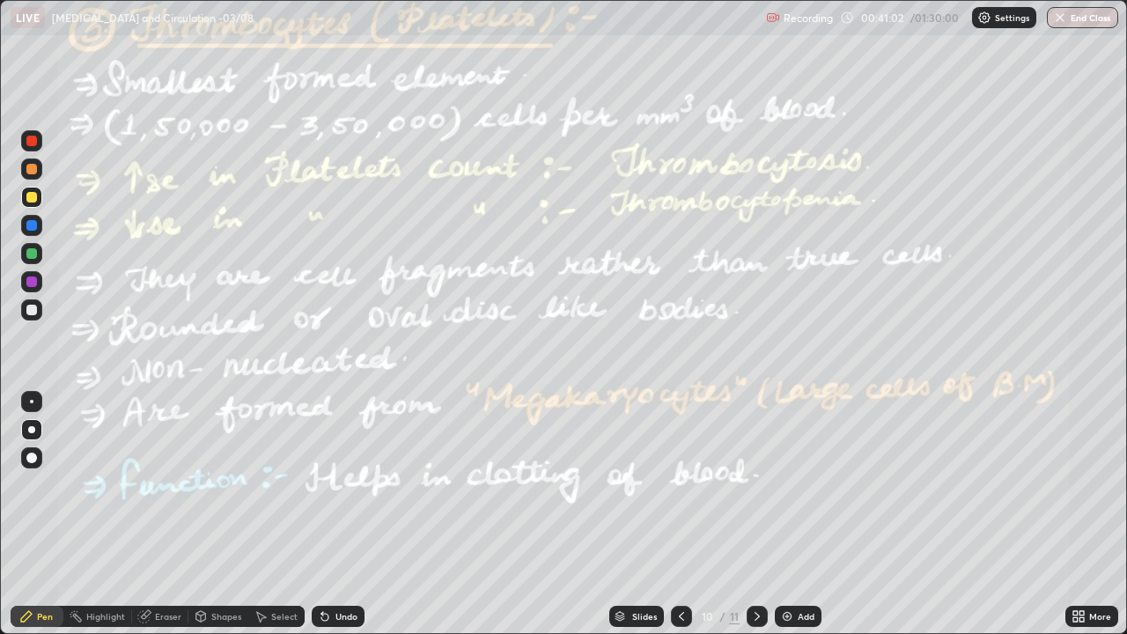
click at [680, 514] on icon at bounding box center [682, 616] width 14 height 14
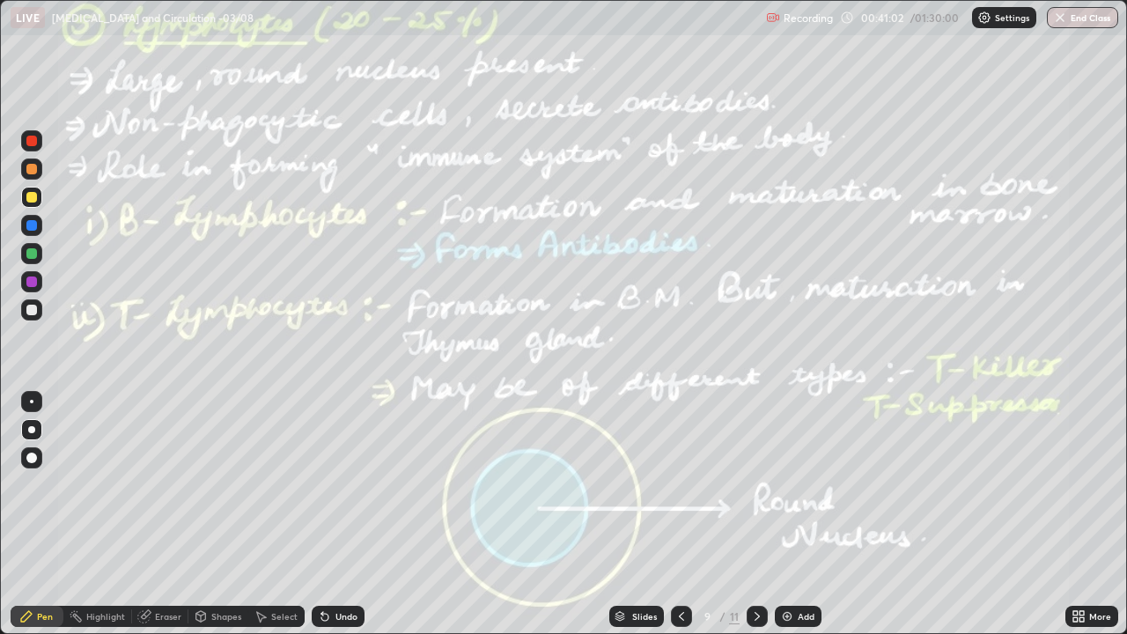
click at [788, 514] on img at bounding box center [787, 616] width 14 height 14
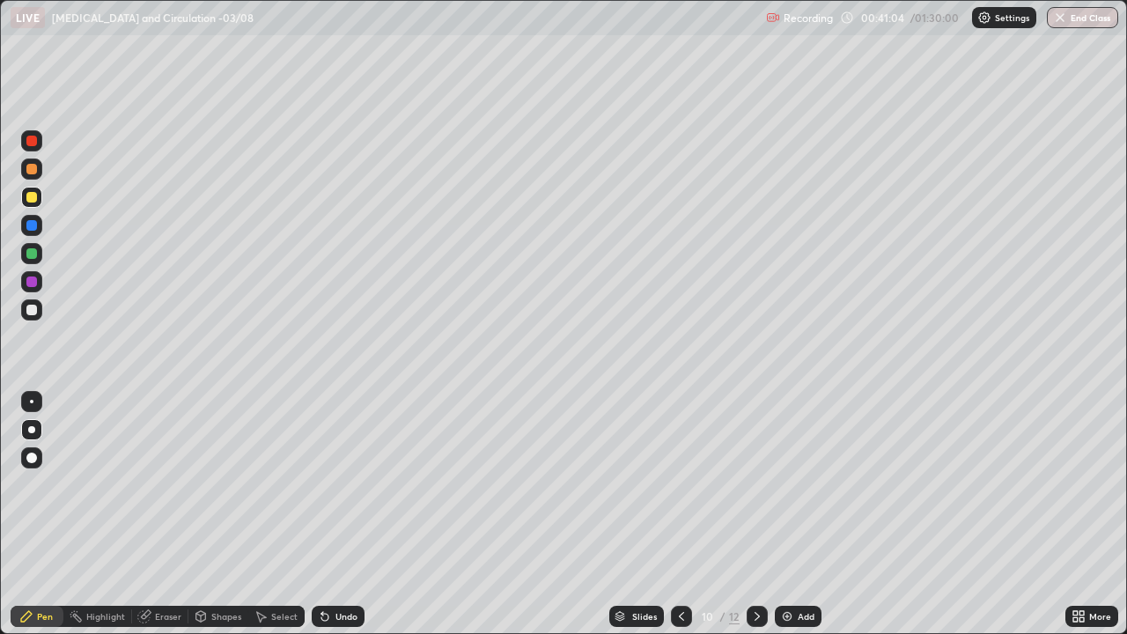
click at [31, 142] on div at bounding box center [31, 141] width 11 height 11
click at [34, 459] on div at bounding box center [31, 458] width 11 height 11
click at [341, 514] on div "Undo" at bounding box center [338, 616] width 53 height 21
click at [344, 514] on div "Undo" at bounding box center [338, 616] width 53 height 21
click at [217, 514] on div "Shapes" at bounding box center [218, 616] width 60 height 21
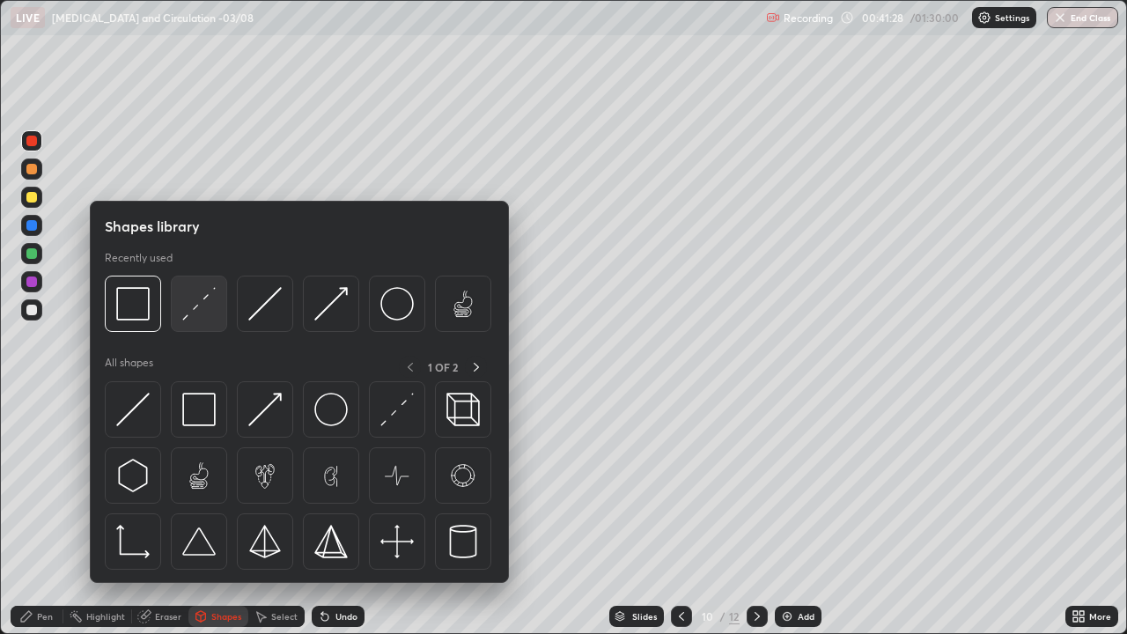
click at [197, 295] on img at bounding box center [198, 303] width 33 height 33
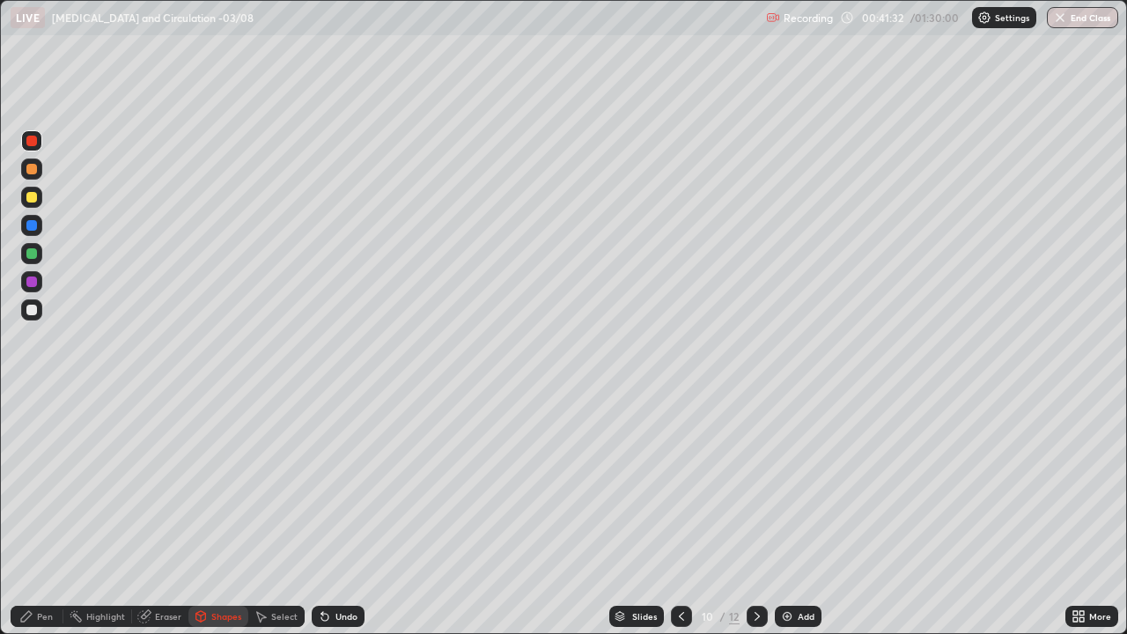
click at [41, 514] on div "Pen" at bounding box center [37, 616] width 53 height 21
click at [29, 429] on div at bounding box center [31, 429] width 7 height 7
click at [29, 309] on div at bounding box center [31, 310] width 11 height 11
click at [345, 514] on div "Undo" at bounding box center [347, 616] width 22 height 9
click at [343, 514] on div "Undo" at bounding box center [338, 616] width 53 height 21
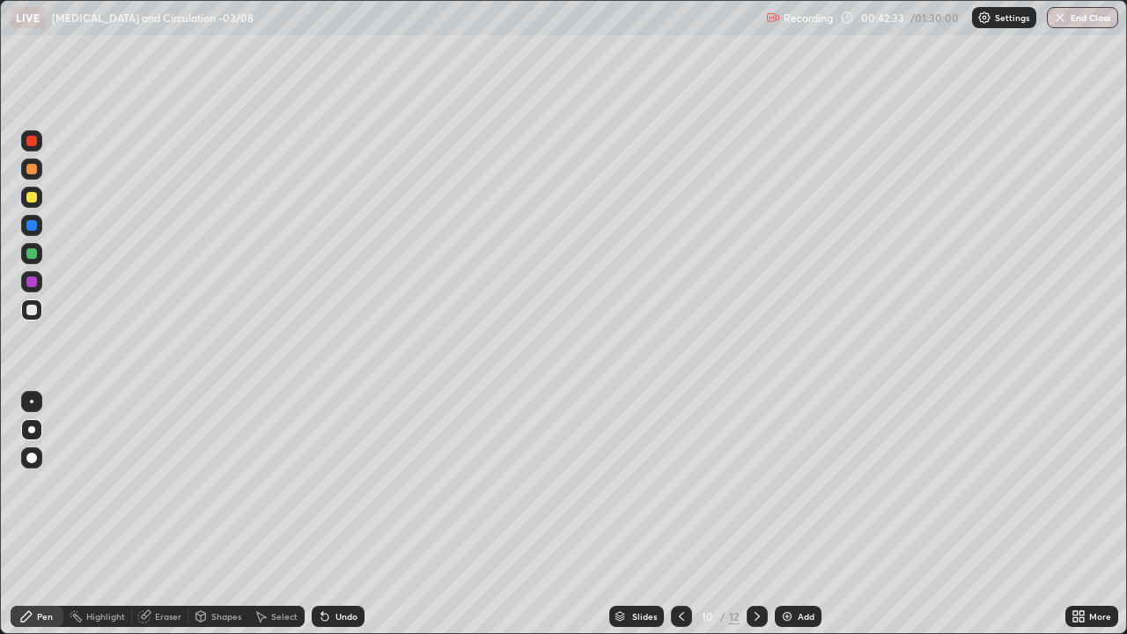
click at [329, 514] on icon at bounding box center [325, 616] width 14 height 14
click at [34, 142] on div at bounding box center [31, 141] width 11 height 11
click at [33, 465] on div at bounding box center [31, 457] width 21 height 21
click at [336, 514] on div "Undo" at bounding box center [347, 616] width 22 height 9
click at [156, 514] on div "Eraser" at bounding box center [168, 616] width 26 height 9
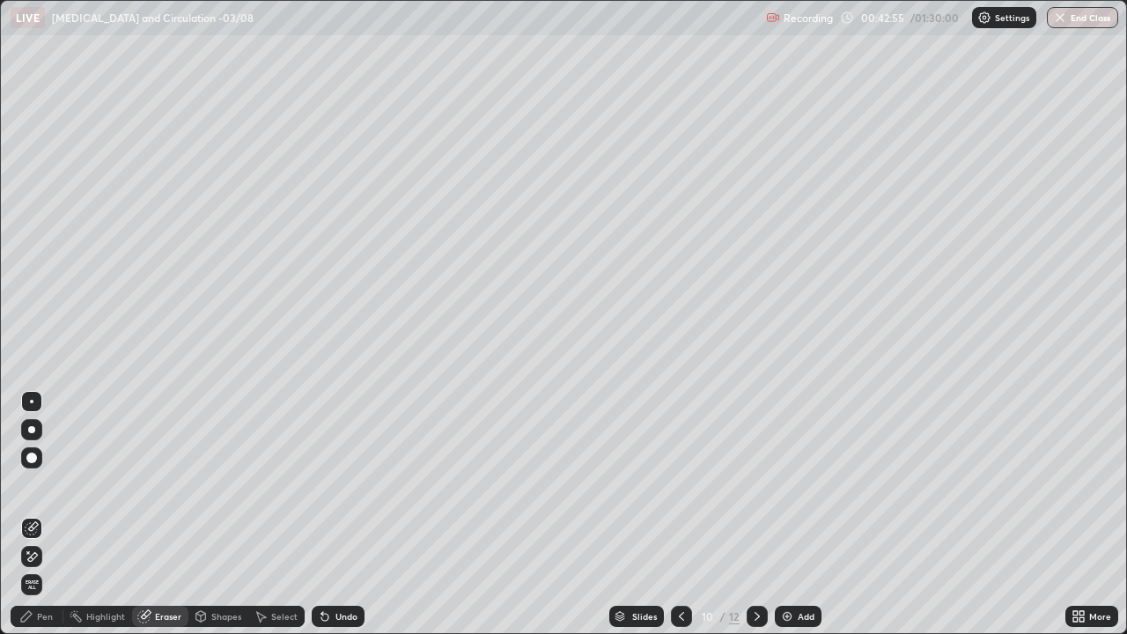
click at [41, 514] on div "Pen" at bounding box center [45, 616] width 16 height 9
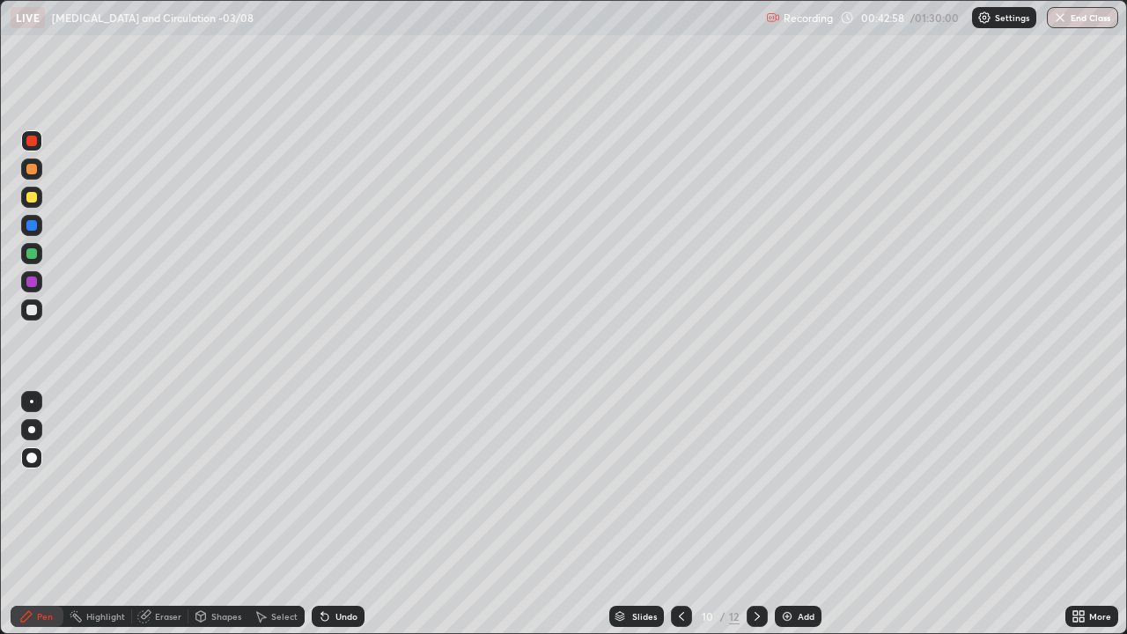
click at [114, 514] on div "Highlight" at bounding box center [105, 616] width 39 height 9
click at [151, 514] on div "Eraser" at bounding box center [160, 616] width 56 height 21
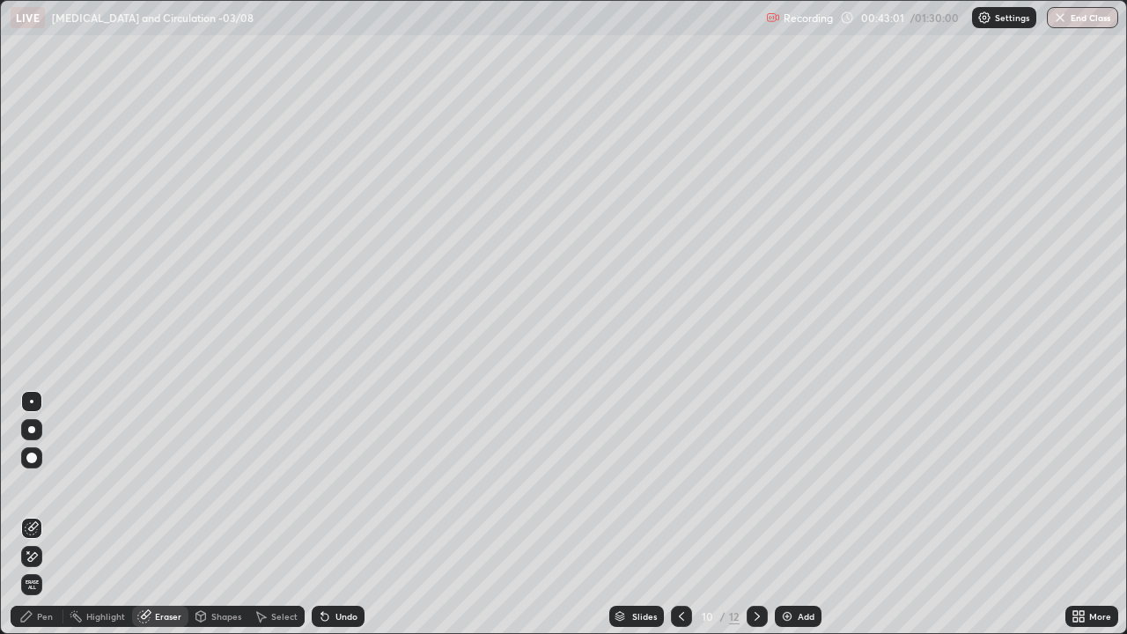
click at [30, 514] on icon at bounding box center [26, 616] width 14 height 14
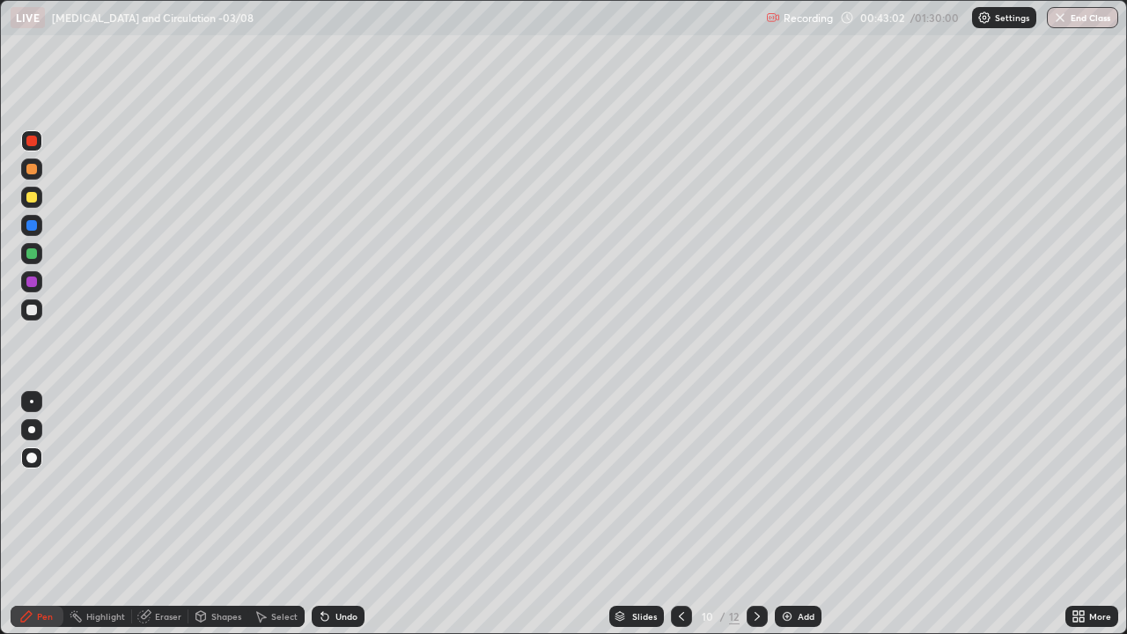
click at [32, 429] on div at bounding box center [31, 429] width 7 height 7
click at [336, 514] on div "Undo" at bounding box center [338, 616] width 53 height 21
click at [30, 255] on div at bounding box center [31, 253] width 11 height 11
click at [339, 514] on div "Undo" at bounding box center [338, 616] width 53 height 21
click at [336, 514] on div "Undo" at bounding box center [338, 616] width 53 height 21
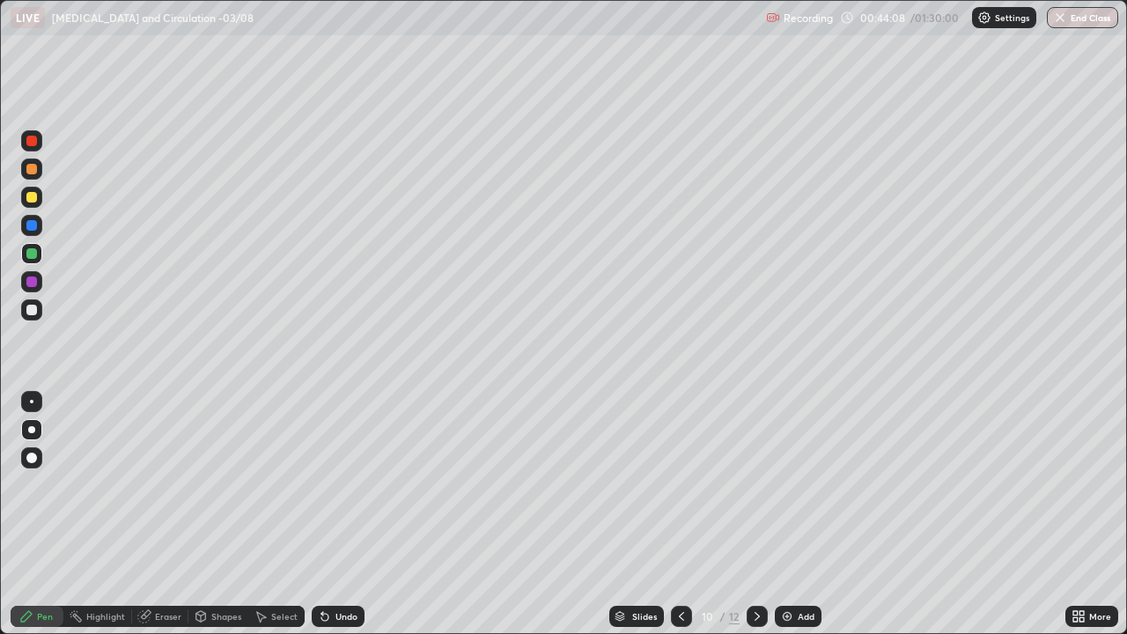
click at [341, 514] on div "Undo" at bounding box center [347, 616] width 22 height 9
click at [26, 307] on div at bounding box center [31, 310] width 11 height 11
click at [34, 312] on div at bounding box center [31, 310] width 11 height 11
click at [31, 250] on div at bounding box center [31, 253] width 11 height 11
click at [803, 514] on div "Add" at bounding box center [806, 616] width 17 height 9
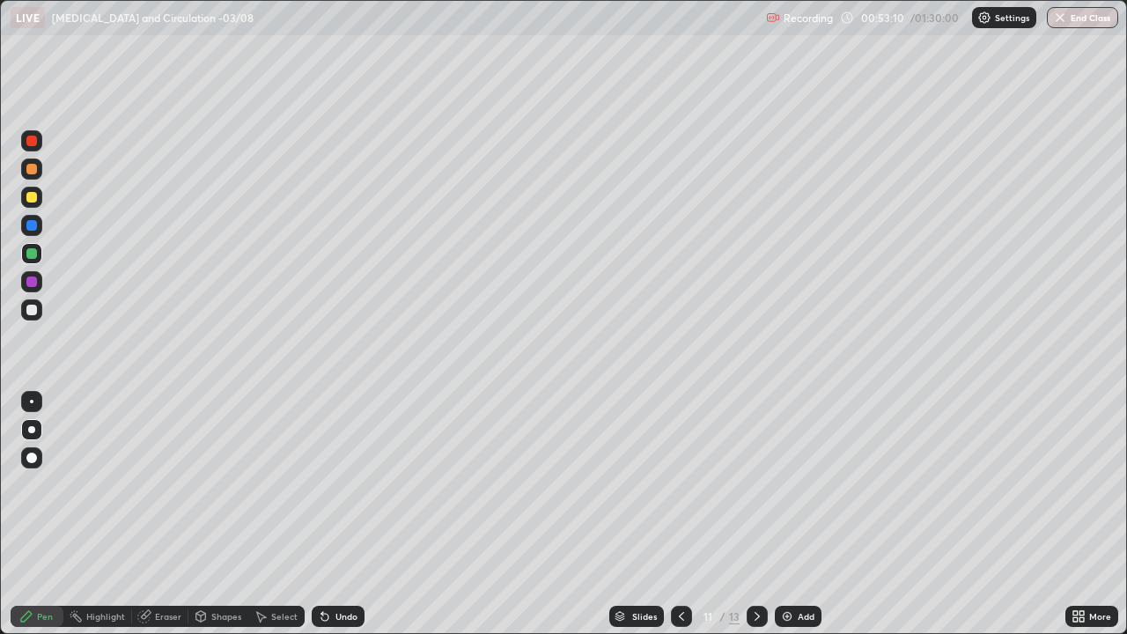
click at [26, 318] on div at bounding box center [31, 309] width 21 height 21
click at [33, 197] on div at bounding box center [31, 197] width 11 height 11
click at [319, 514] on icon at bounding box center [325, 616] width 14 height 14
click at [321, 514] on icon at bounding box center [324, 617] width 7 height 7
click at [331, 514] on div "Undo" at bounding box center [338, 616] width 53 height 21
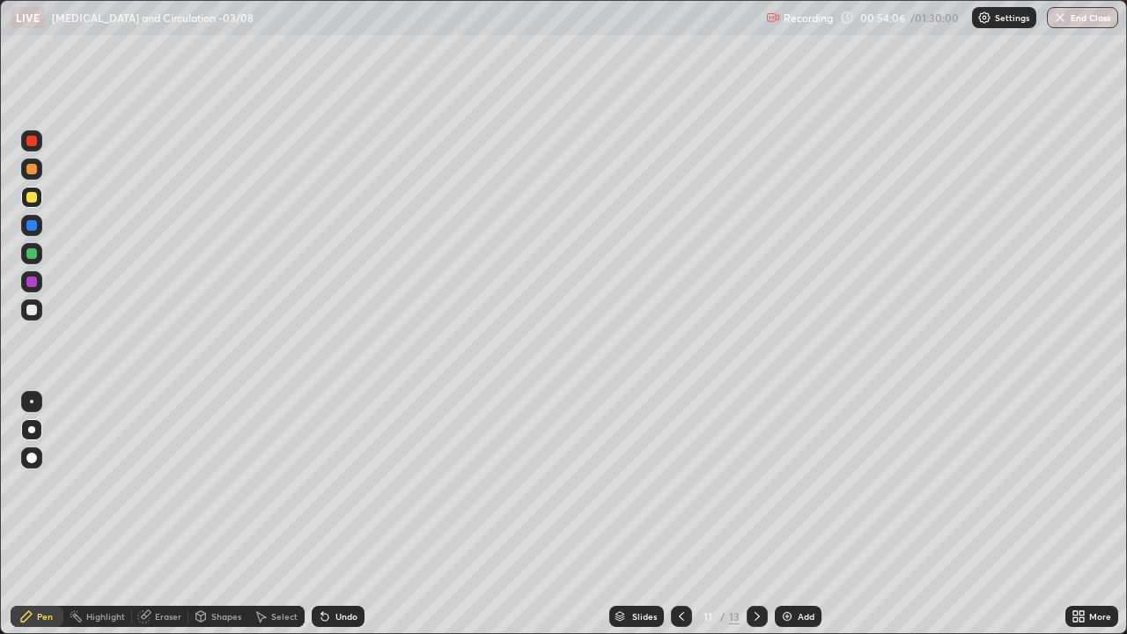
click at [330, 514] on div "Undo" at bounding box center [338, 616] width 53 height 21
click at [34, 311] on div at bounding box center [31, 310] width 11 height 11
click at [340, 514] on div "Undo" at bounding box center [347, 616] width 22 height 9
click at [339, 514] on div "Undo" at bounding box center [347, 616] width 22 height 9
click at [34, 254] on div at bounding box center [31, 253] width 11 height 11
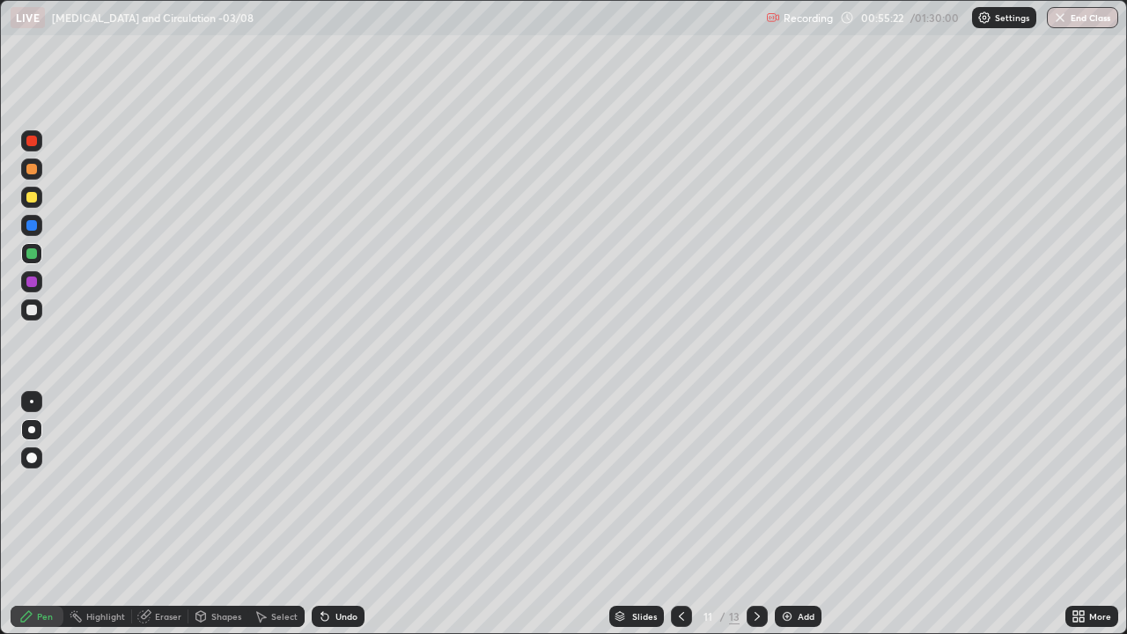
click at [341, 514] on div "Undo" at bounding box center [347, 616] width 22 height 9
click at [347, 514] on div "Undo" at bounding box center [347, 616] width 22 height 9
click at [38, 281] on div at bounding box center [31, 281] width 21 height 21
click at [215, 514] on div "Shapes" at bounding box center [226, 616] width 30 height 9
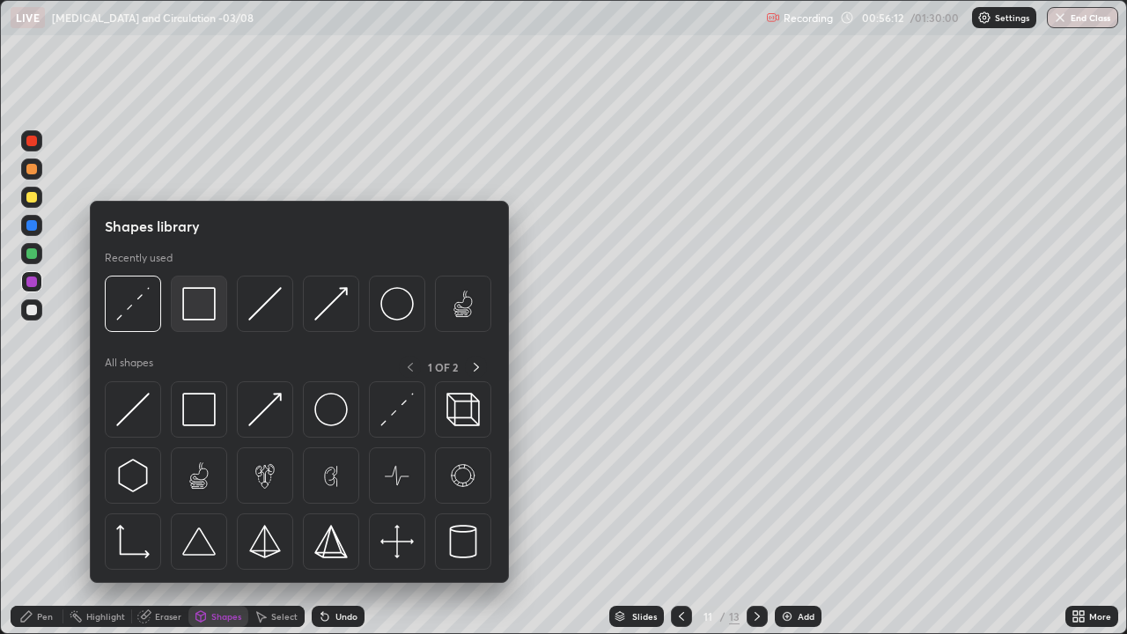
click at [199, 327] on div at bounding box center [199, 304] width 56 height 56
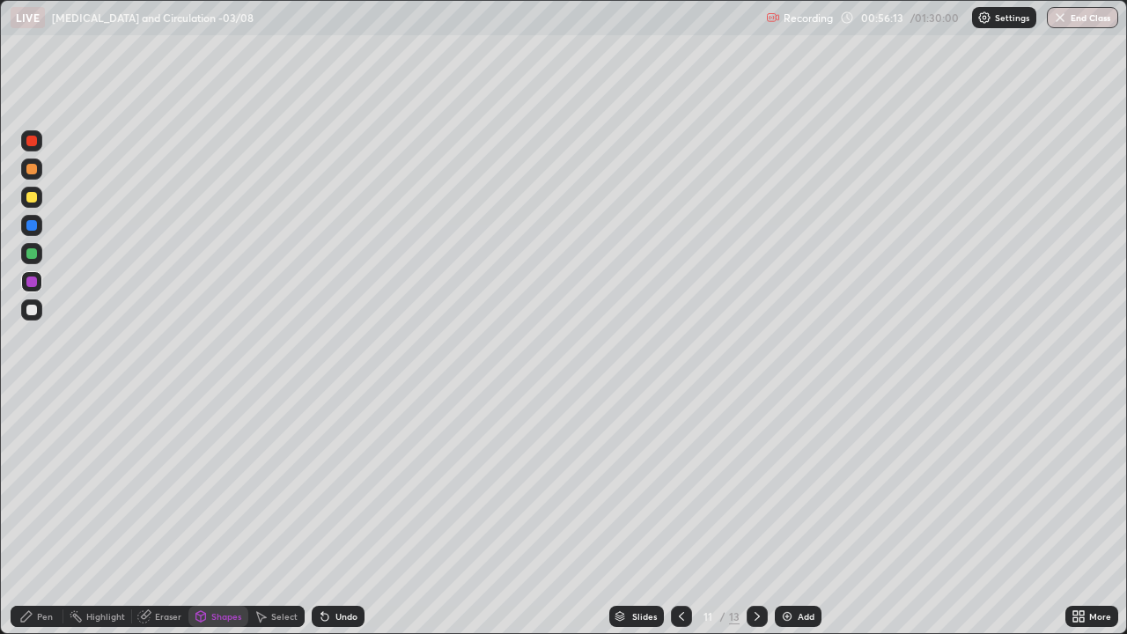
click at [36, 312] on div at bounding box center [31, 310] width 11 height 11
click at [50, 514] on div "Pen" at bounding box center [45, 616] width 16 height 9
click at [756, 514] on icon at bounding box center [757, 616] width 14 height 14
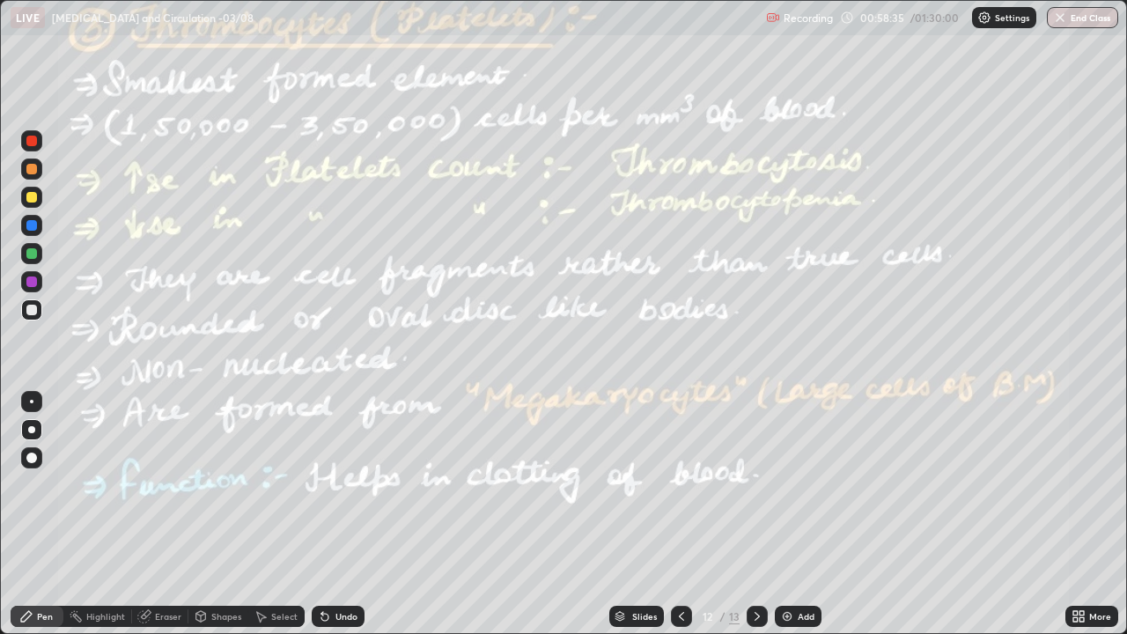
click at [32, 202] on div at bounding box center [31, 197] width 11 height 11
click at [26, 227] on div at bounding box center [31, 225] width 11 height 11
click at [78, 514] on rect at bounding box center [77, 618] width 9 height 9
click at [38, 252] on div at bounding box center [31, 253] width 21 height 21
click at [33, 201] on div at bounding box center [31, 197] width 11 height 11
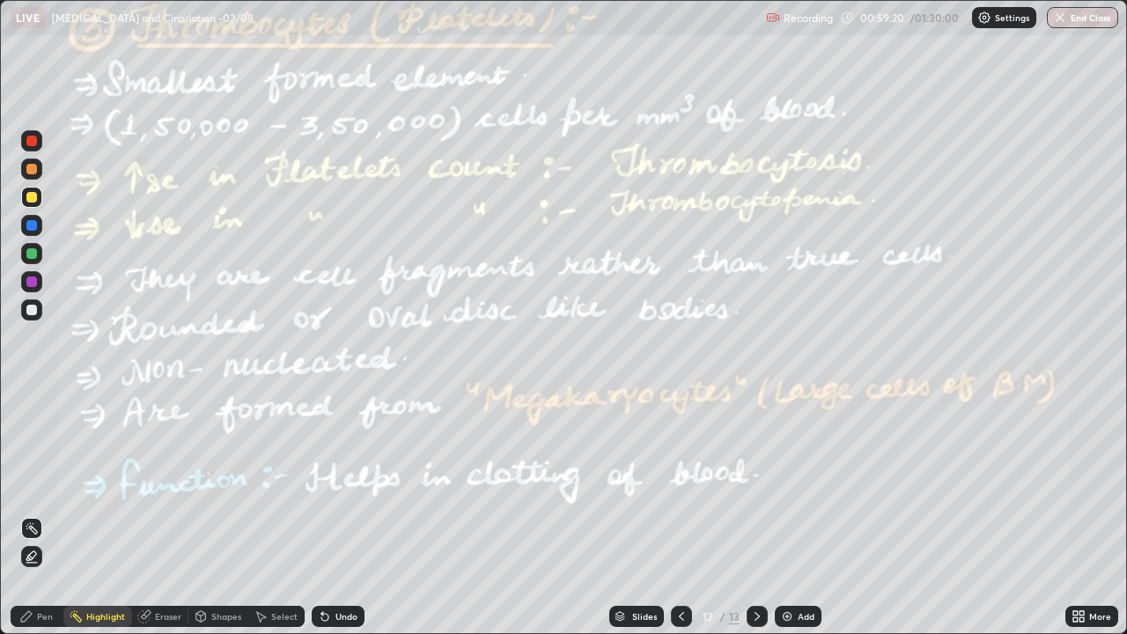
click at [32, 251] on div at bounding box center [31, 253] width 11 height 11
click at [1080, 21] on button "End Class" at bounding box center [1082, 17] width 71 height 21
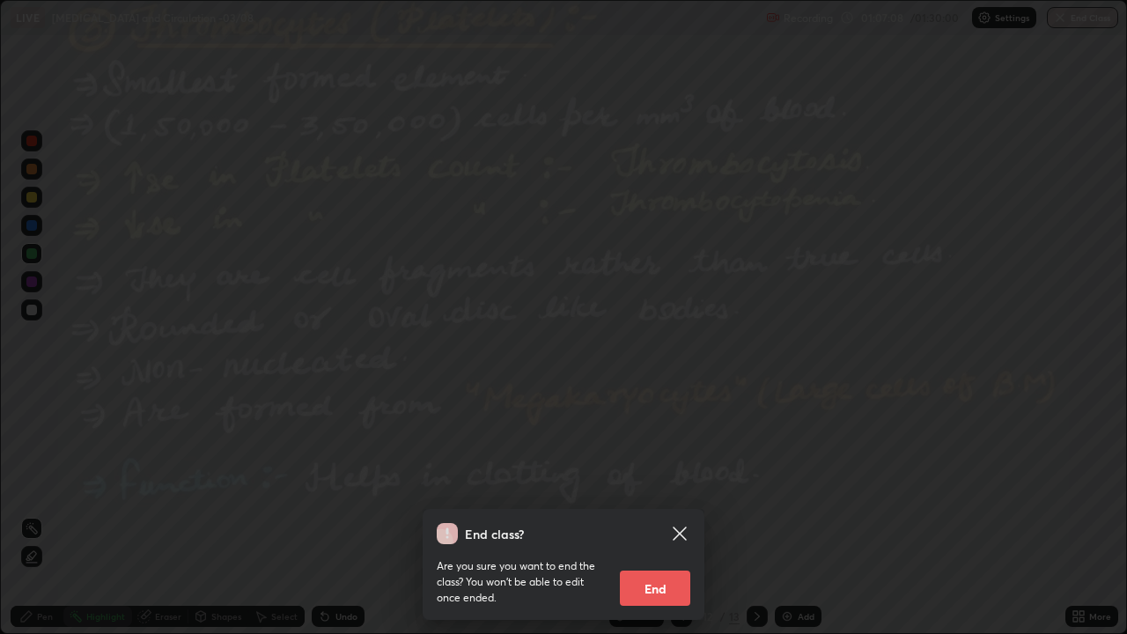
click at [655, 514] on button "End" at bounding box center [655, 588] width 70 height 35
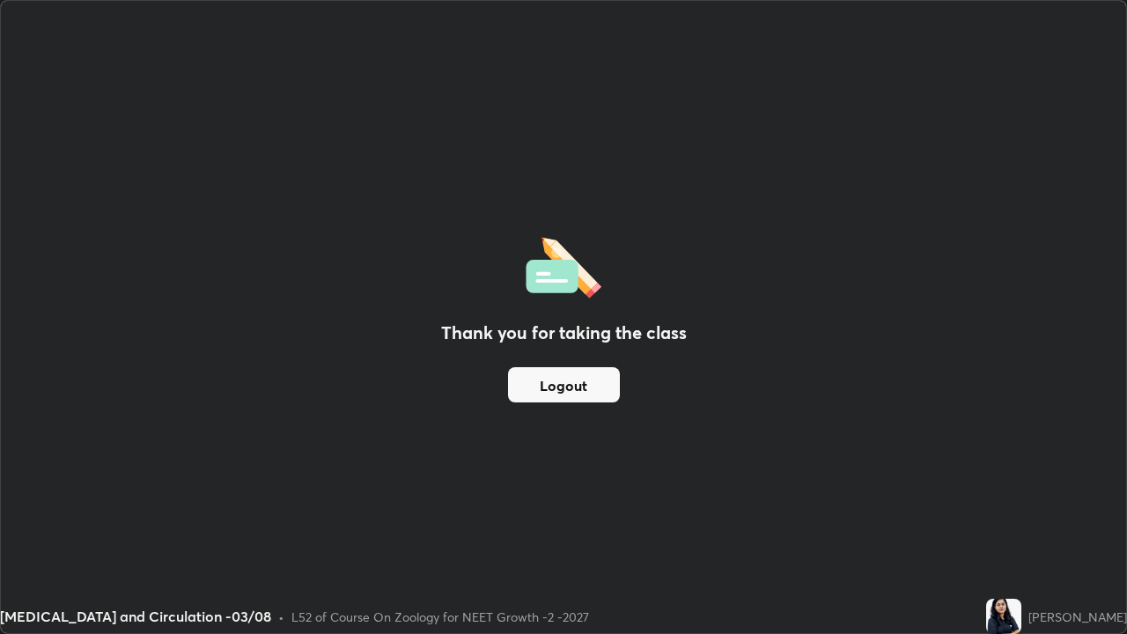
click at [557, 382] on button "Logout" at bounding box center [564, 384] width 112 height 35
